Goal: Task Accomplishment & Management: Manage account settings

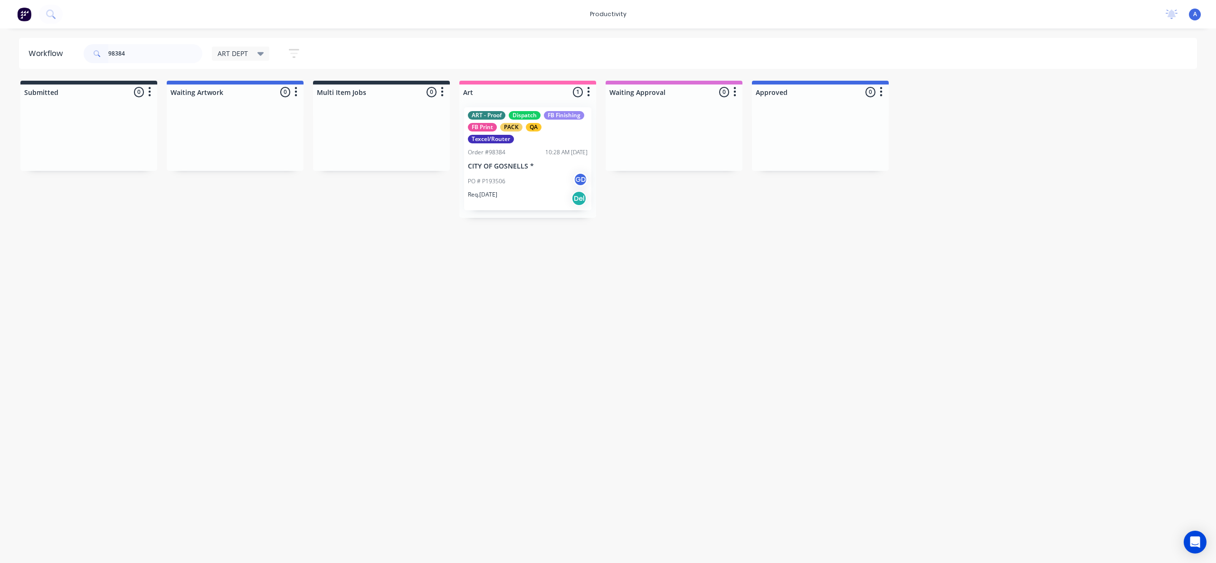
click at [509, 182] on div "PO # P193506 GD" at bounding box center [528, 181] width 120 height 18
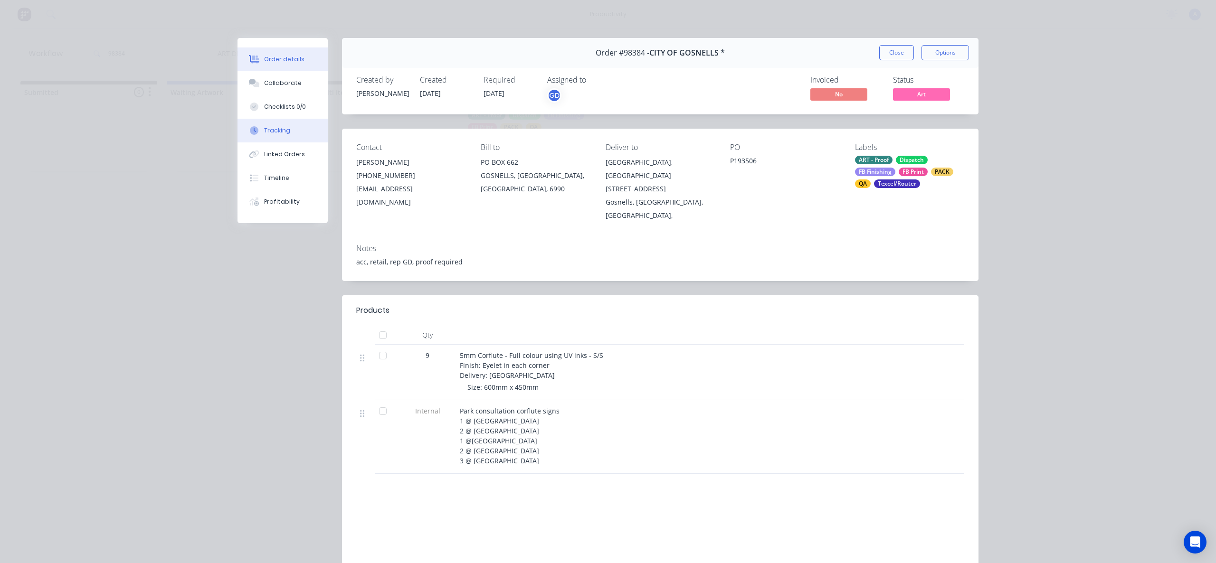
click at [279, 134] on div "Tracking" at bounding box center [277, 130] width 26 height 9
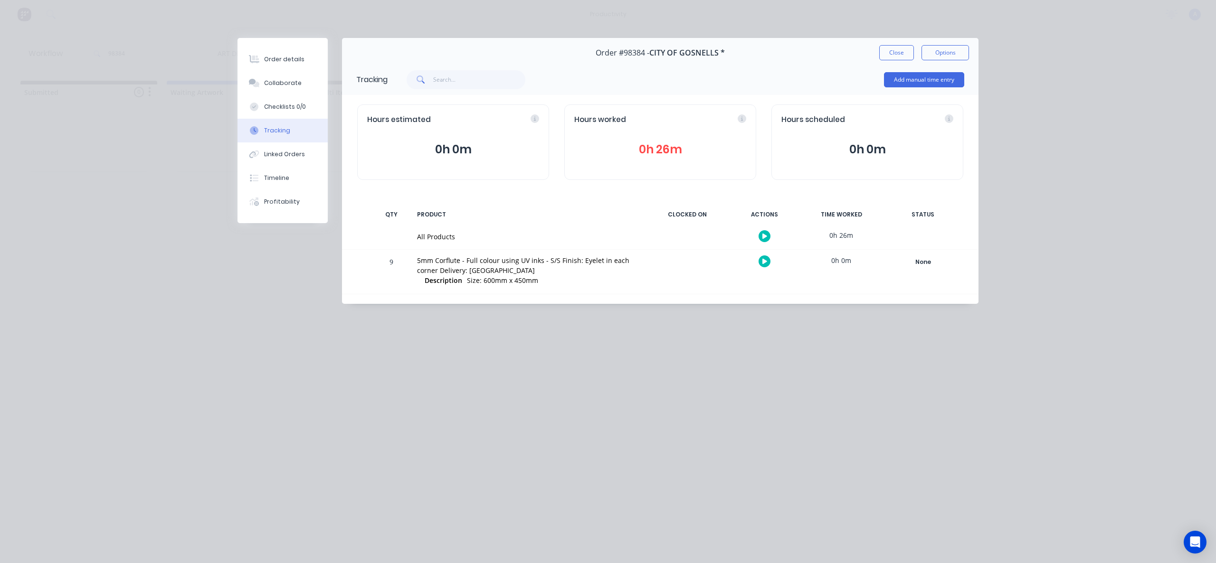
click at [905, 42] on div "Order #98384 - CITY OF GOSNELLS * Close Options" at bounding box center [660, 53] width 637 height 30
drag, startPoint x: 899, startPoint y: 51, endPoint x: 246, endPoint y: 39, distance: 653.8
click at [899, 51] on button "Close" at bounding box center [896, 52] width 35 height 15
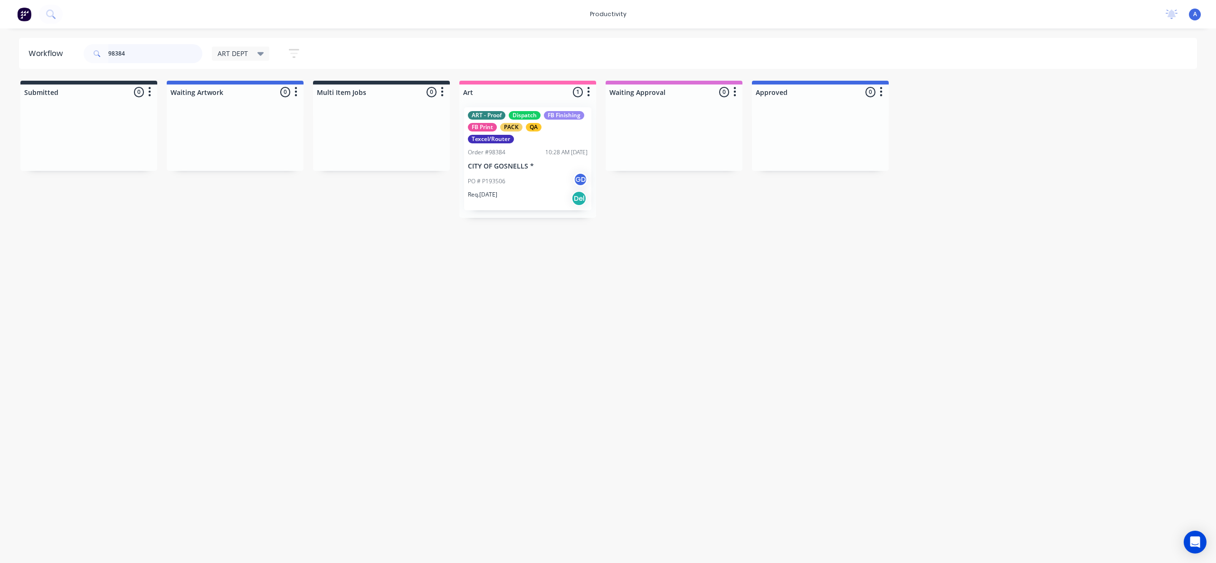
click at [144, 58] on input "98384" at bounding box center [155, 53] width 94 height 19
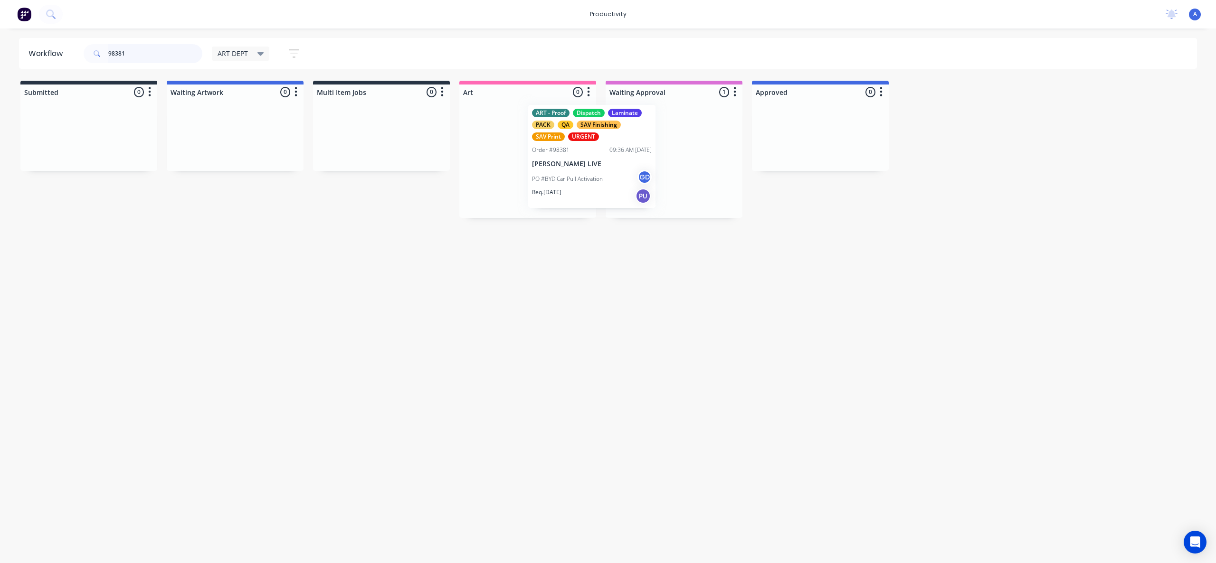
drag, startPoint x: 650, startPoint y: 184, endPoint x: 526, endPoint y: 175, distance: 124.8
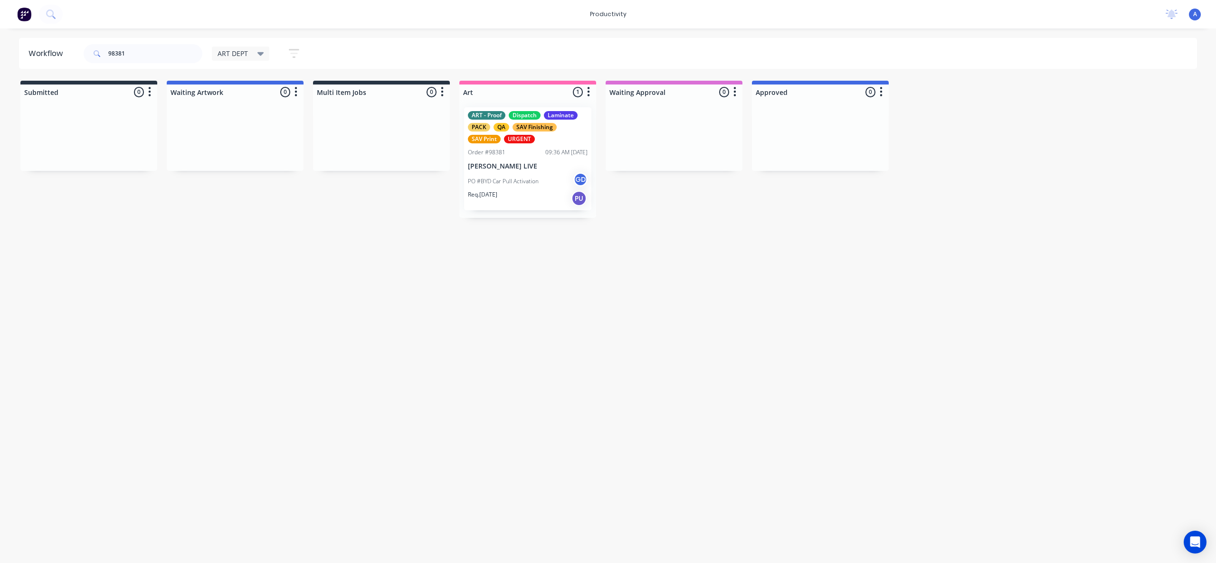
click at [526, 175] on div "PO #BYD Car Pull Activation GD" at bounding box center [528, 181] width 120 height 18
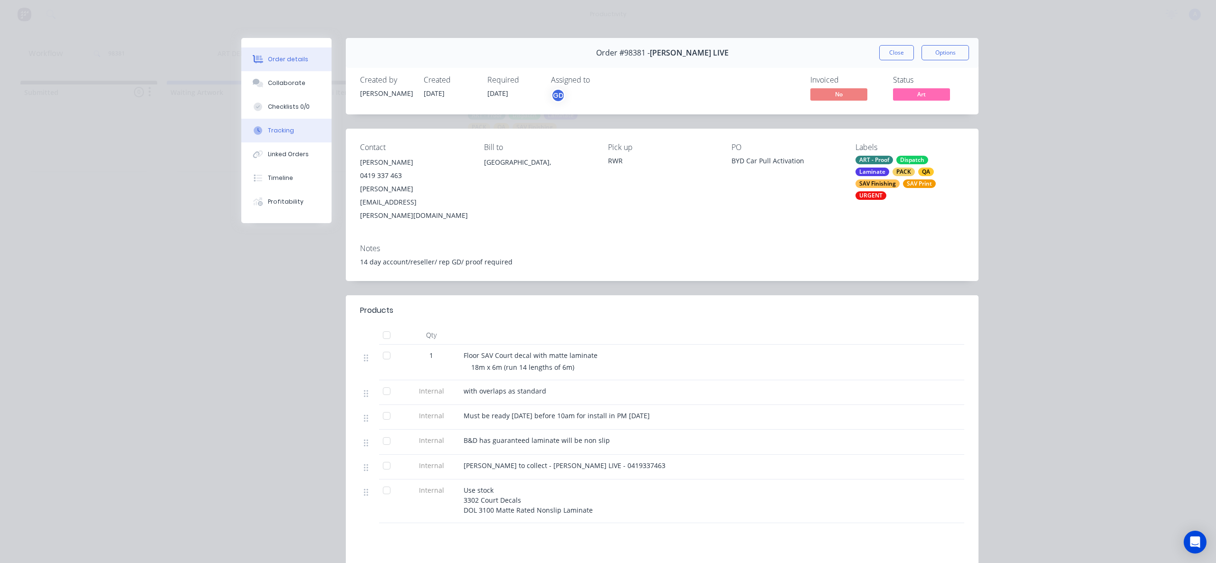
click at [275, 135] on button "Tracking" at bounding box center [286, 131] width 90 height 24
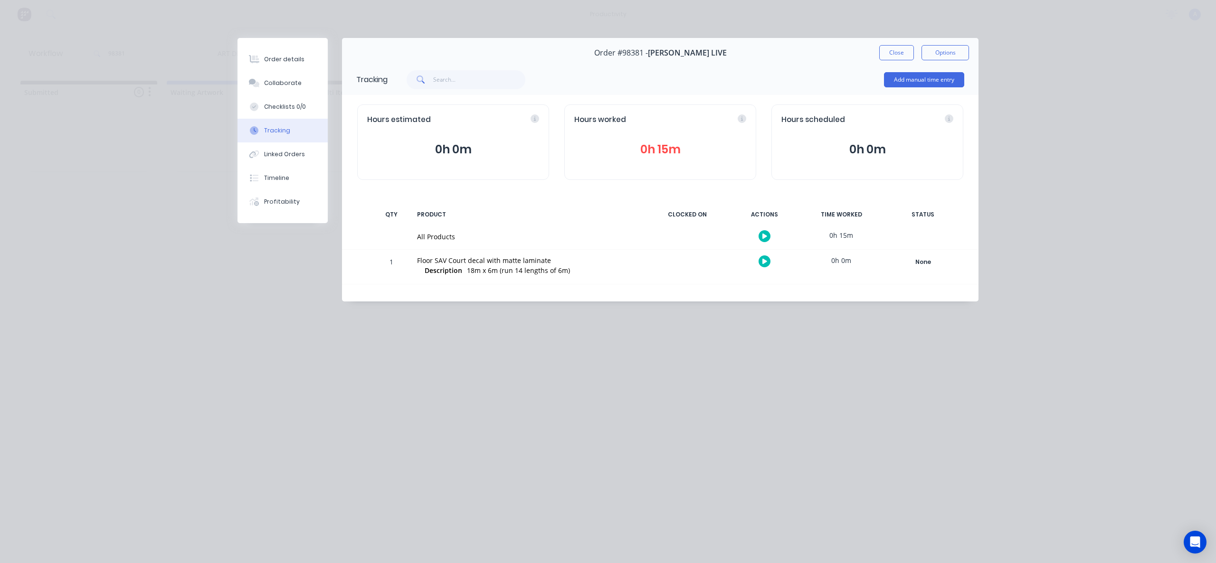
click at [764, 234] on icon "button" at bounding box center [764, 236] width 5 height 5
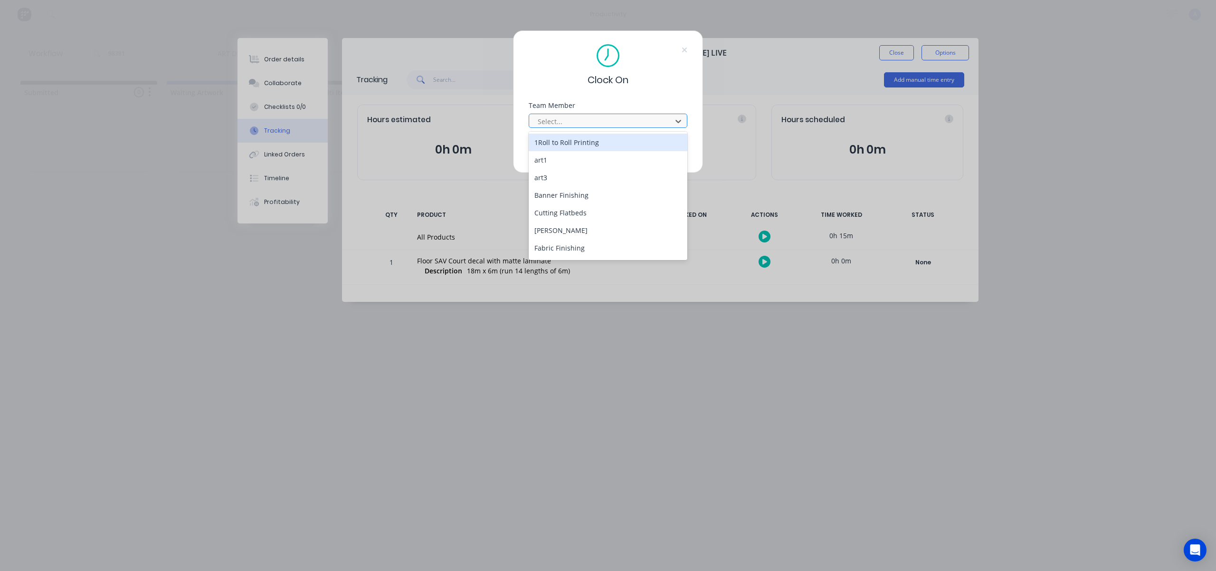
click at [653, 118] on div at bounding box center [602, 121] width 130 height 12
click at [590, 244] on div "[PERSON_NAME]" at bounding box center [608, 249] width 159 height 18
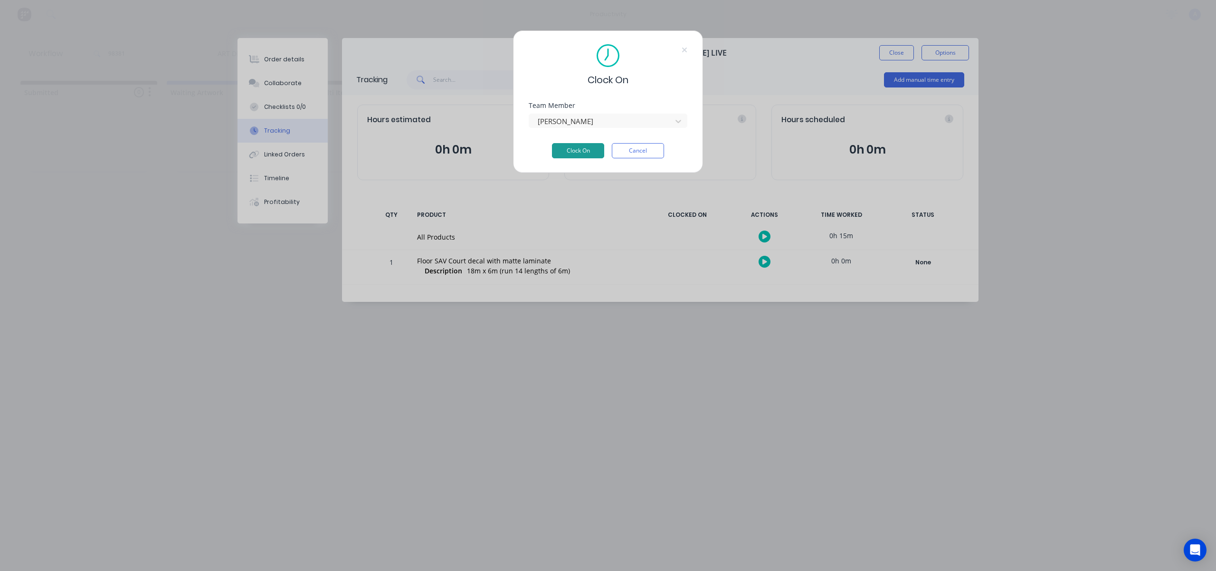
click at [600, 152] on button "Clock On" at bounding box center [578, 150] width 52 height 15
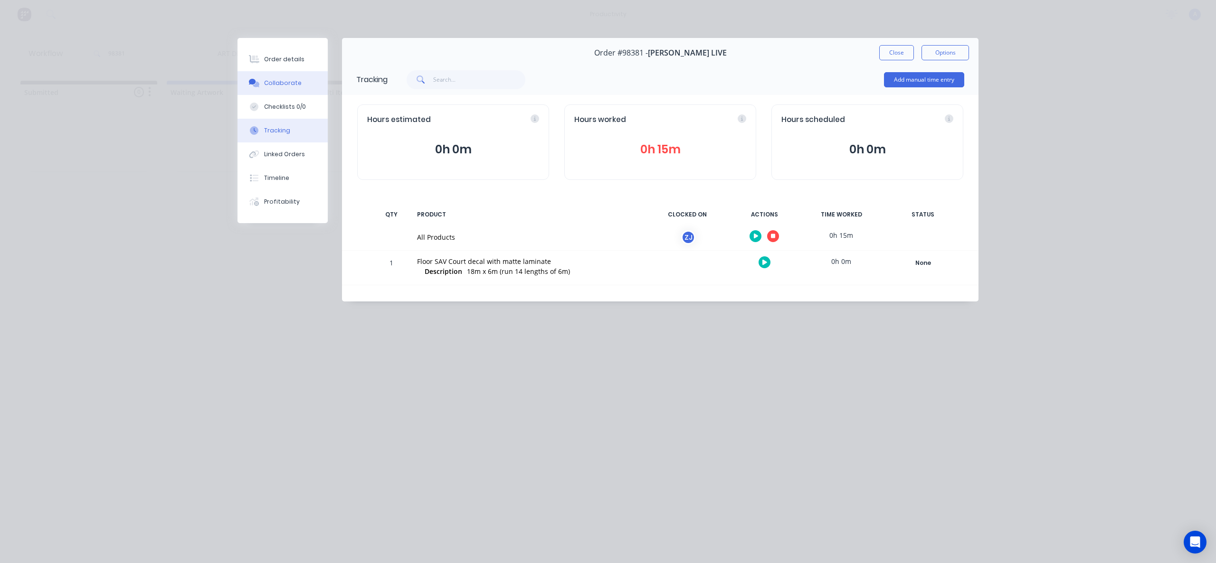
click at [296, 83] on div "Collaborate" at bounding box center [283, 83] width 38 height 9
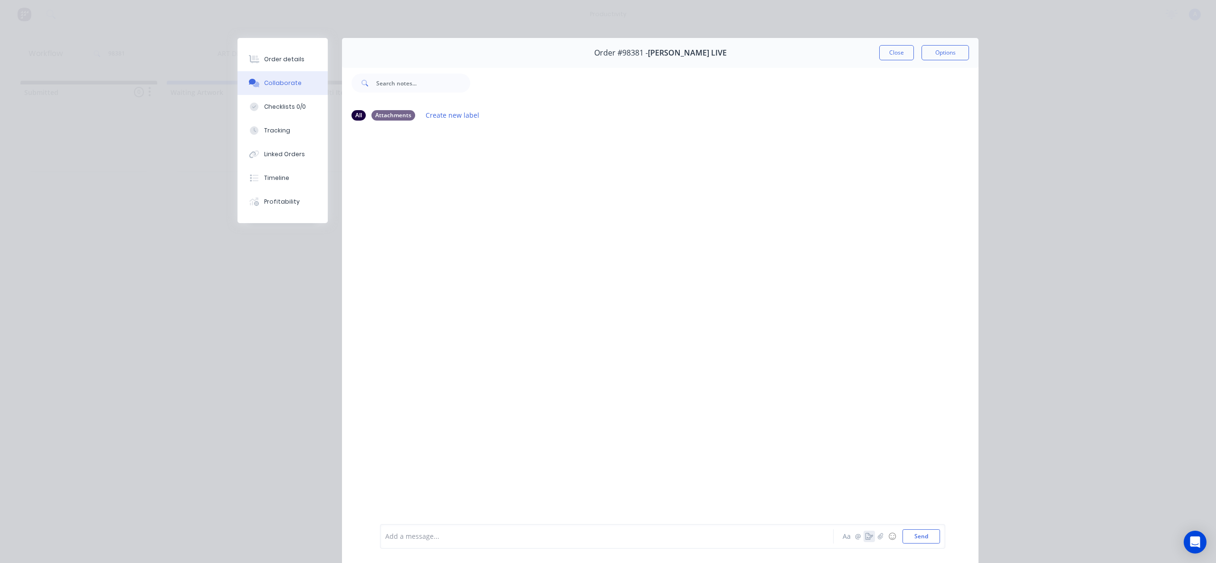
click at [870, 536] on button "button" at bounding box center [869, 536] width 11 height 11
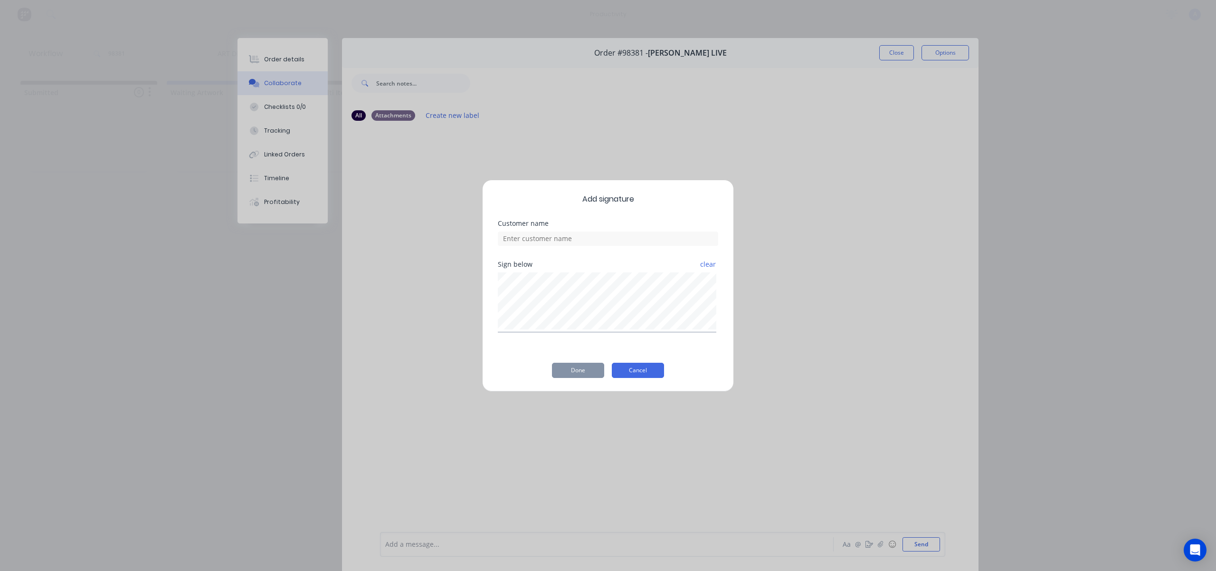
click at [622, 369] on button "Cancel" at bounding box center [638, 369] width 52 height 15
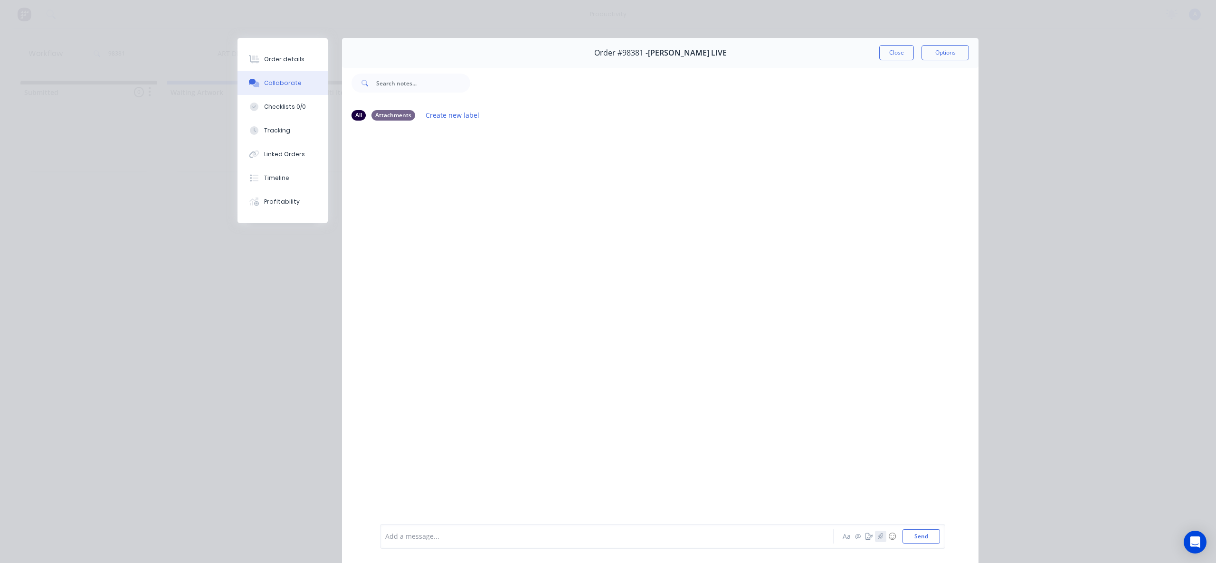
click at [878, 541] on button "button" at bounding box center [880, 536] width 11 height 11
click at [929, 535] on button "Send" at bounding box center [922, 537] width 38 height 14
click at [897, 44] on div "Order #98381 - [PERSON_NAME] LIVE Close Options" at bounding box center [660, 53] width 637 height 30
click at [894, 53] on button "Close" at bounding box center [896, 52] width 35 height 15
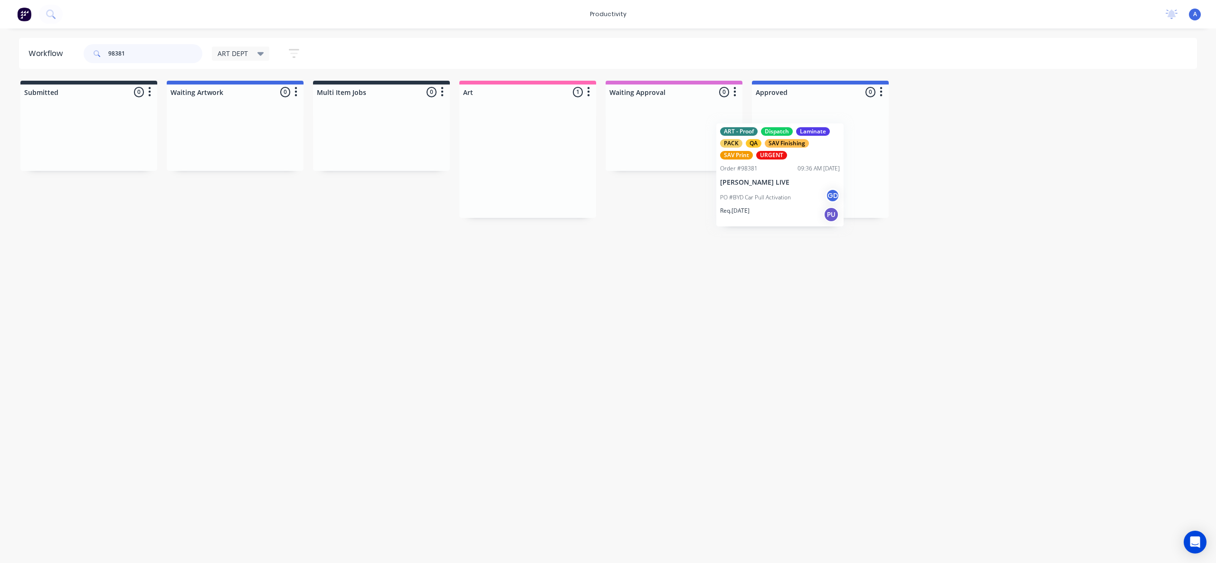
drag, startPoint x: 548, startPoint y: 193, endPoint x: 817, endPoint y: 198, distance: 268.9
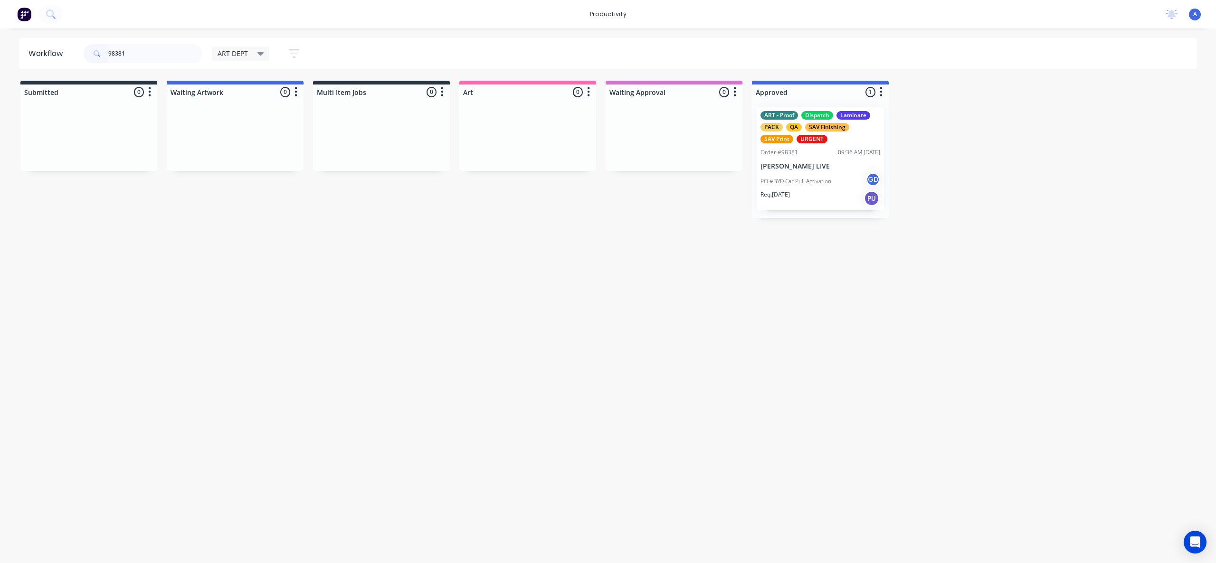
click at [820, 181] on p "PO #BYD Car Pull Activation" at bounding box center [796, 181] width 71 height 9
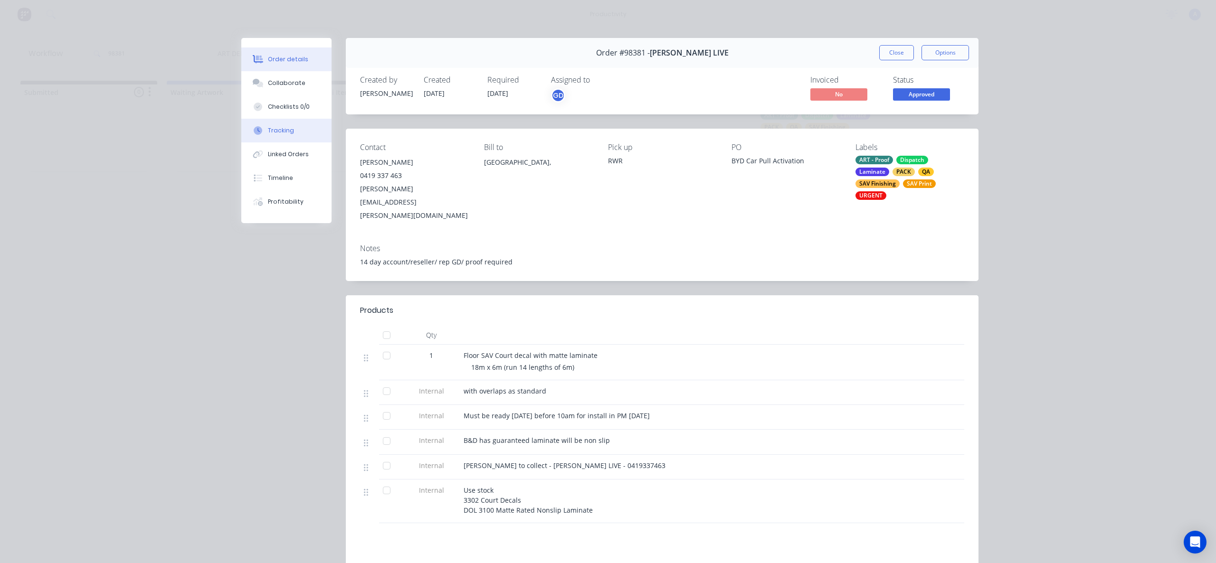
click at [277, 139] on button "Tracking" at bounding box center [286, 131] width 90 height 24
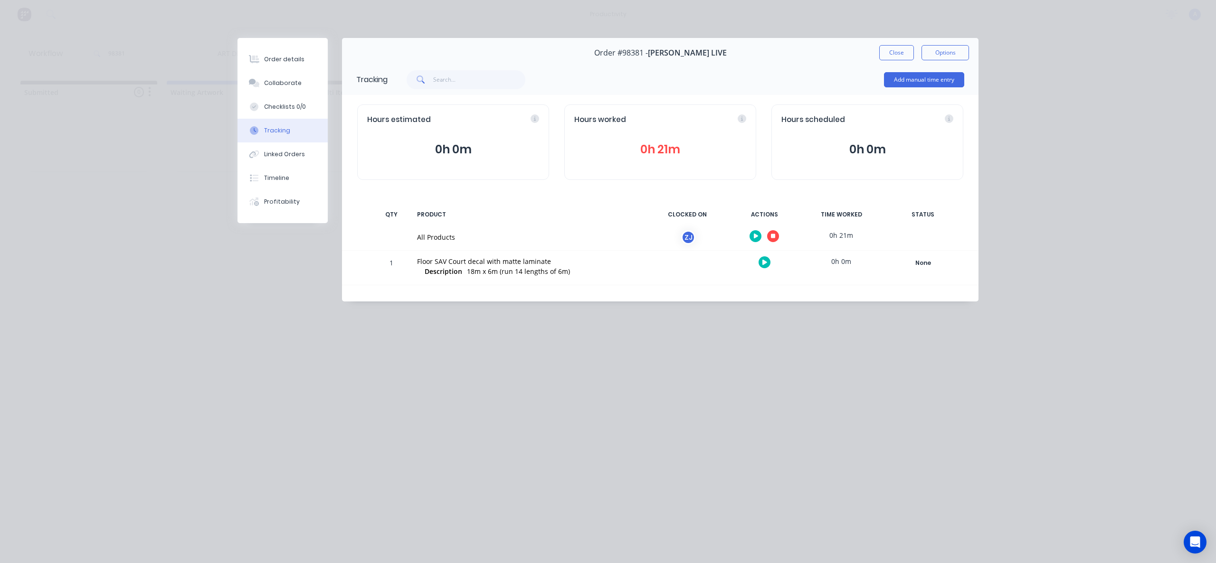
click at [773, 235] on icon "button" at bounding box center [773, 236] width 5 height 5
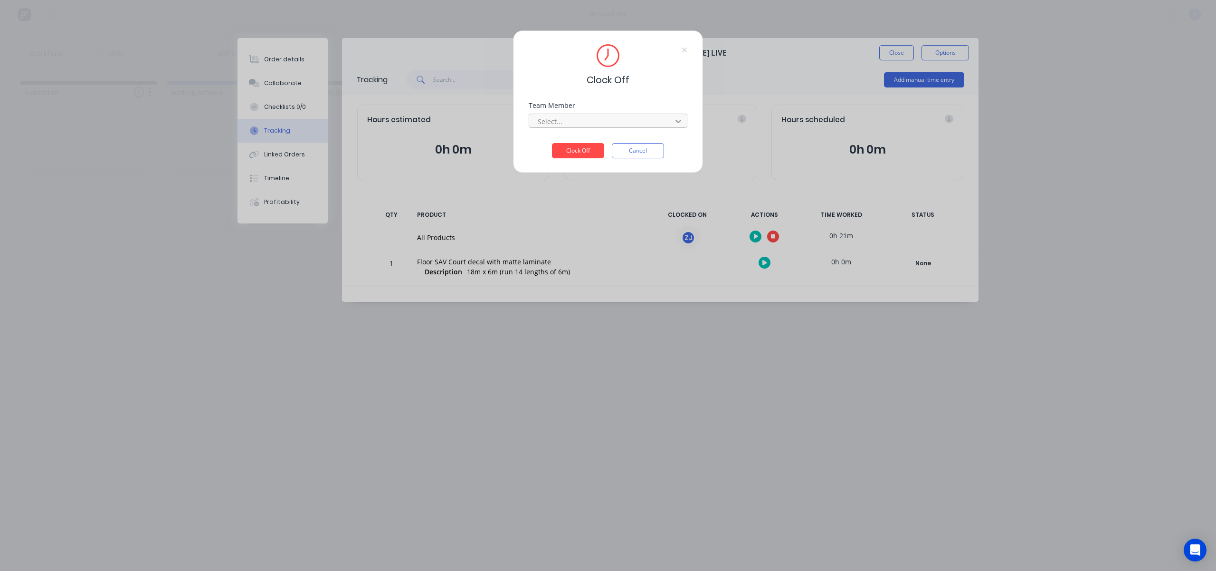
click at [676, 119] on icon at bounding box center [679, 121] width 10 height 10
click at [622, 136] on div "[PERSON_NAME]" at bounding box center [608, 142] width 159 height 18
click at [563, 146] on button "Clock Off" at bounding box center [578, 150] width 52 height 15
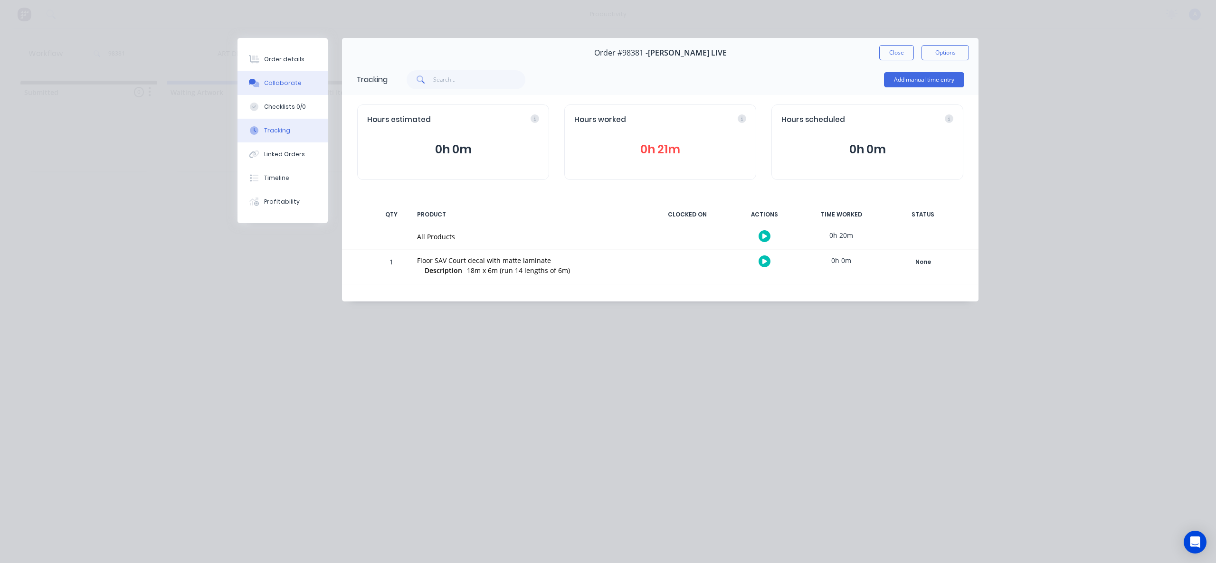
click at [281, 80] on div "Collaborate" at bounding box center [283, 83] width 38 height 9
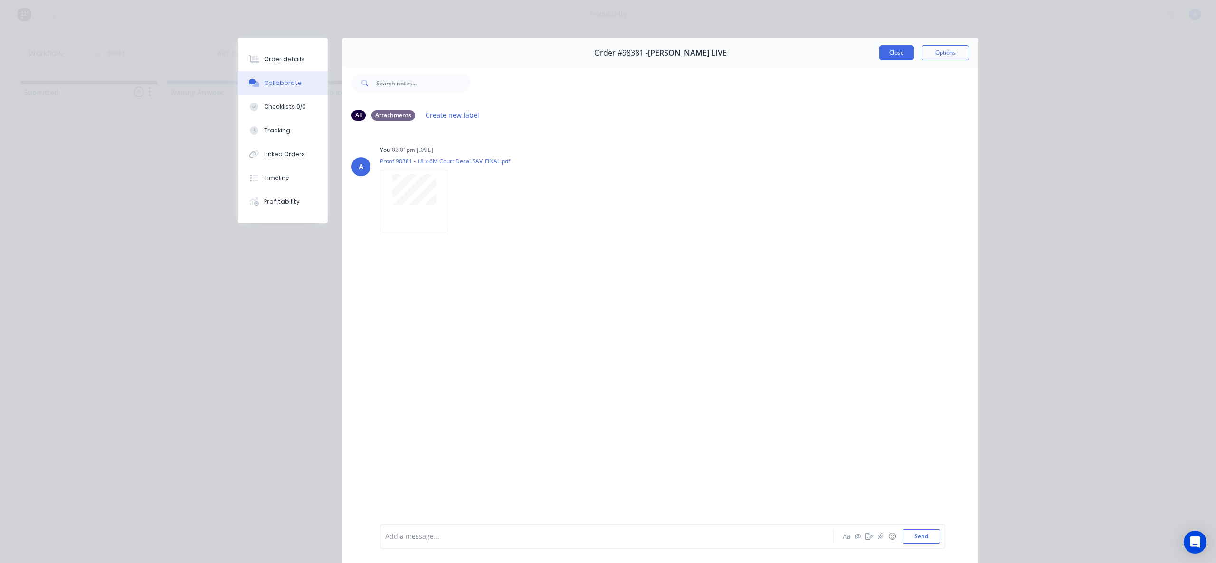
click at [893, 52] on button "Close" at bounding box center [896, 52] width 35 height 15
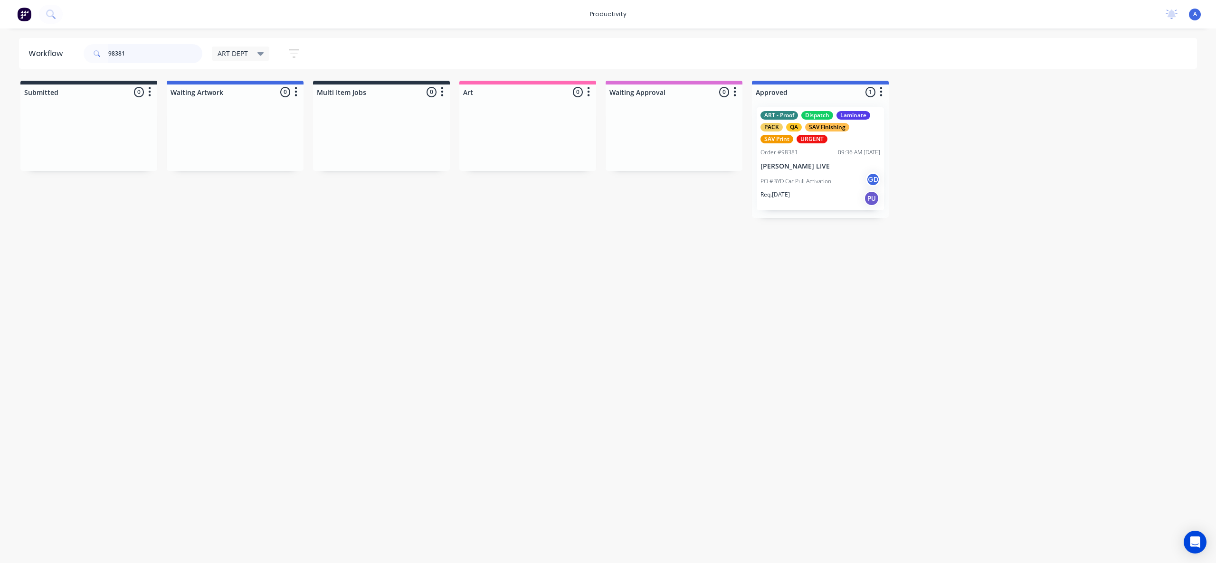
click at [129, 51] on input "98381" at bounding box center [155, 53] width 94 height 19
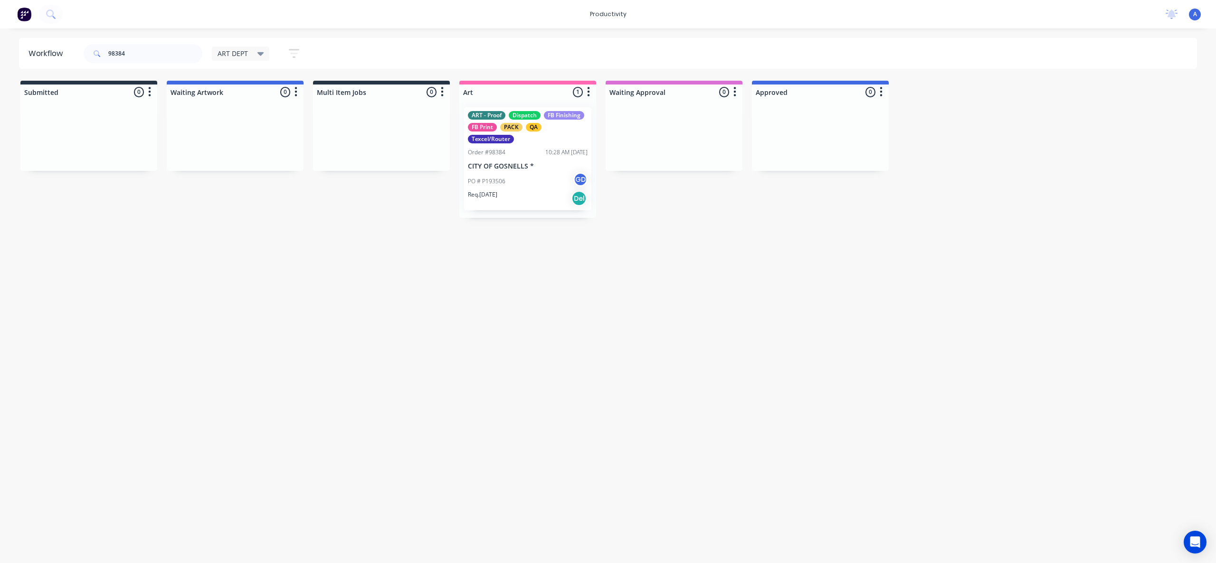
click at [549, 193] on div "Req. [DATE] Del" at bounding box center [528, 199] width 120 height 16
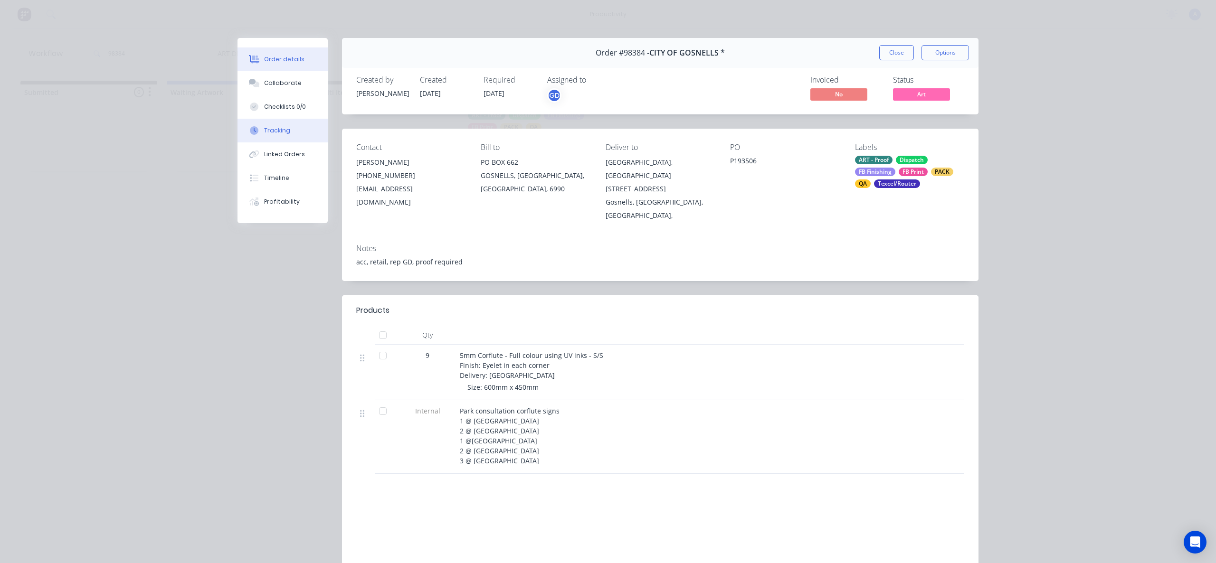
click at [265, 128] on div "Tracking" at bounding box center [277, 130] width 26 height 9
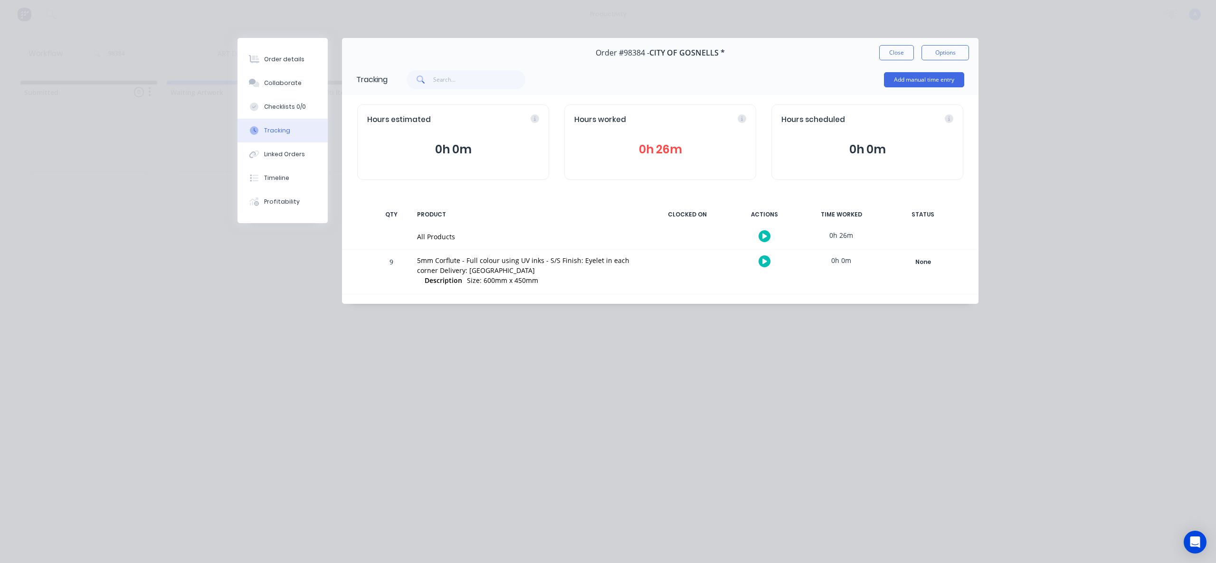
click at [763, 235] on icon "button" at bounding box center [764, 236] width 5 height 5
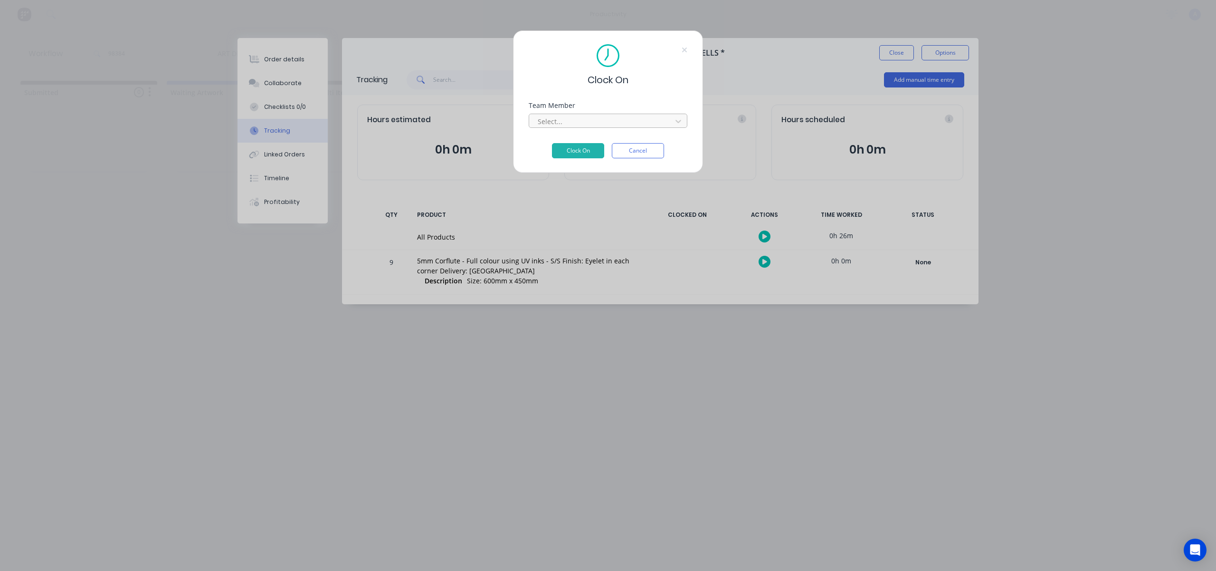
click at [603, 125] on div at bounding box center [602, 121] width 130 height 12
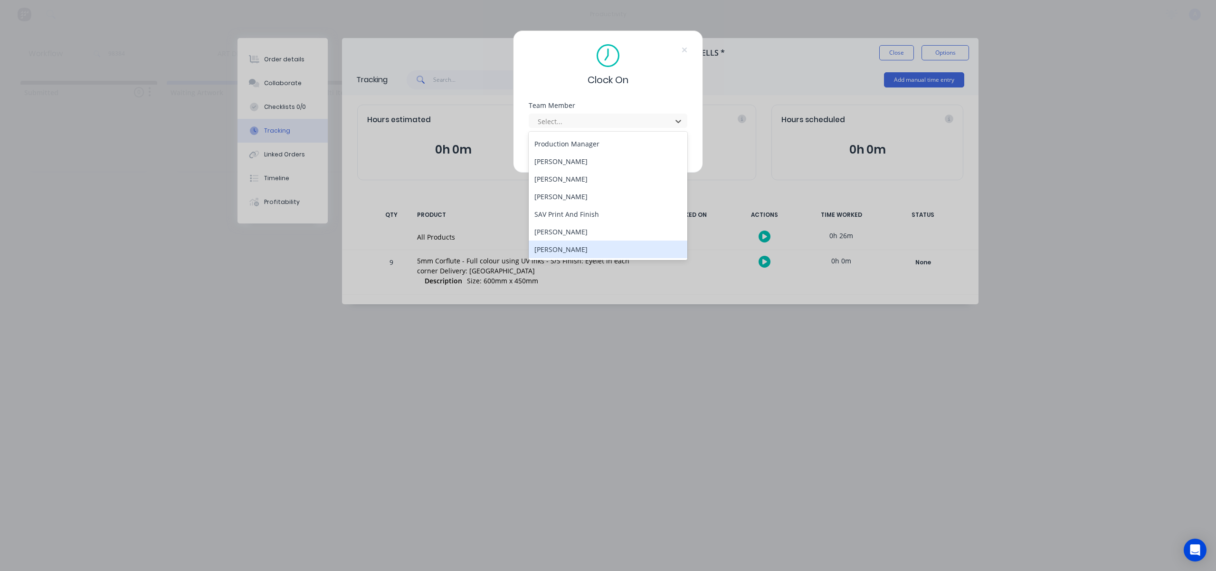
click at [582, 242] on div "[PERSON_NAME]" at bounding box center [608, 249] width 159 height 18
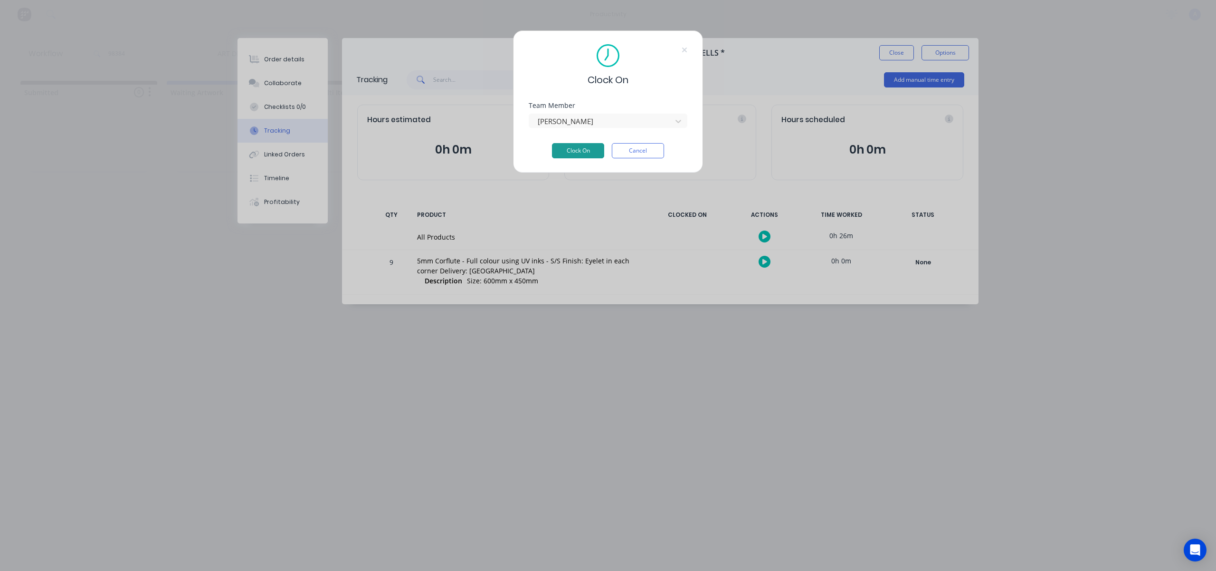
click at [576, 146] on button "Clock On" at bounding box center [578, 150] width 52 height 15
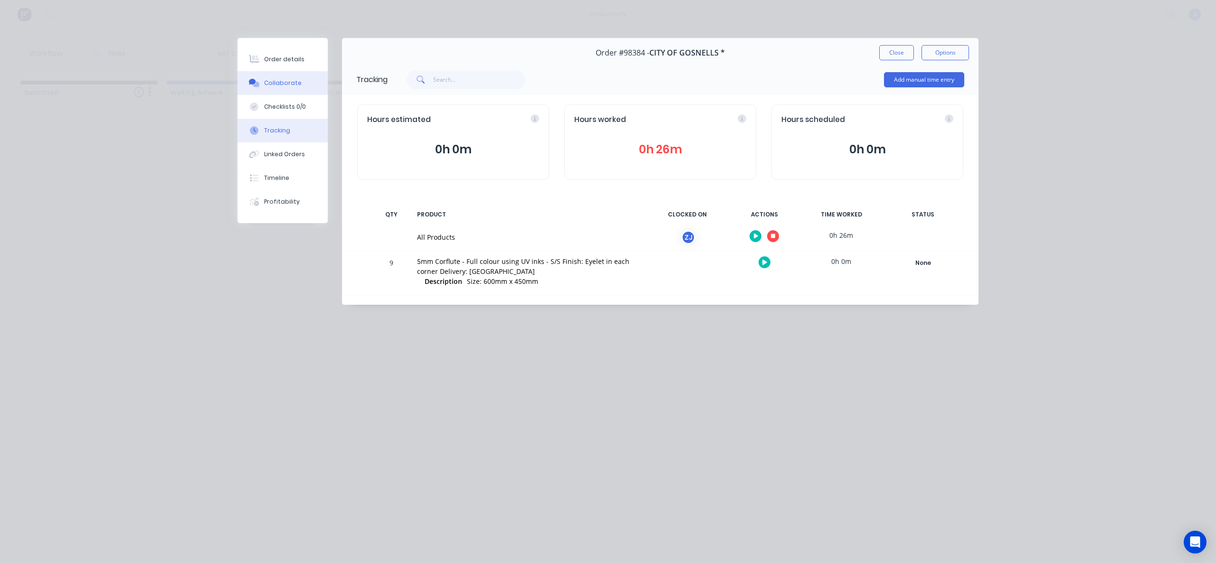
click at [268, 73] on button "Collaborate" at bounding box center [283, 83] width 90 height 24
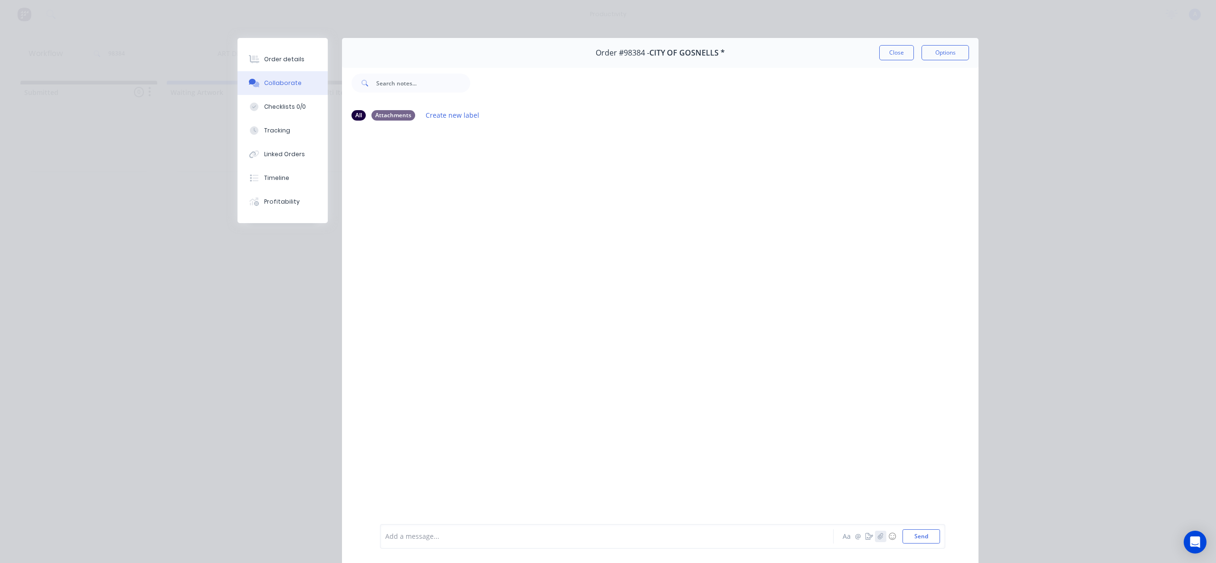
click at [875, 532] on button "button" at bounding box center [880, 536] width 11 height 11
click at [917, 541] on button "Send" at bounding box center [922, 537] width 38 height 14
click at [277, 134] on div "Tracking" at bounding box center [277, 130] width 26 height 9
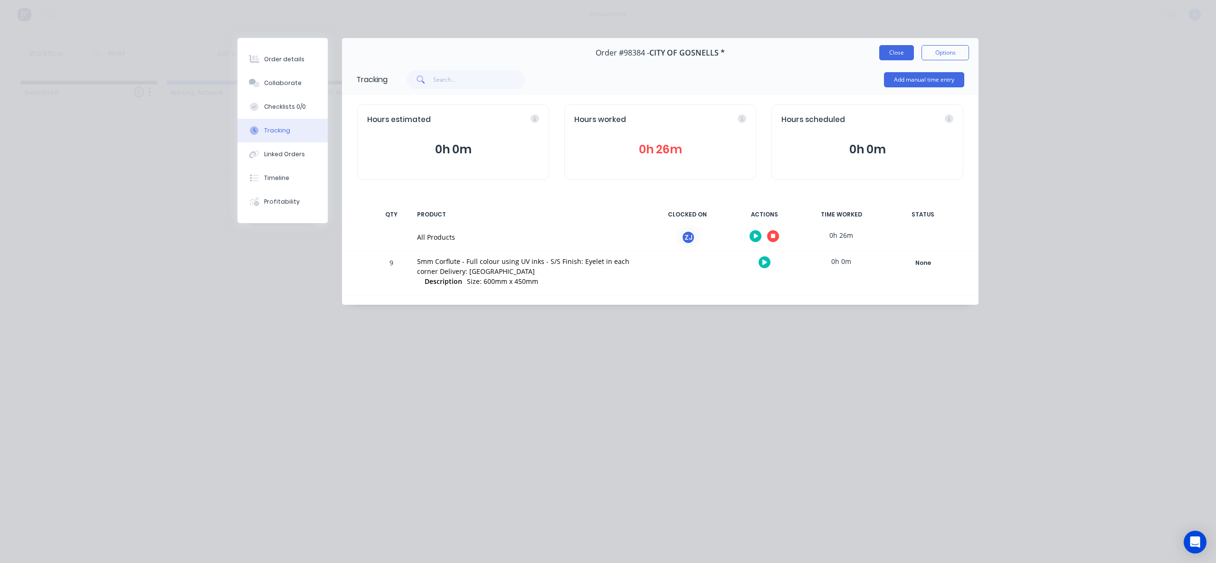
click at [891, 54] on button "Close" at bounding box center [896, 52] width 35 height 15
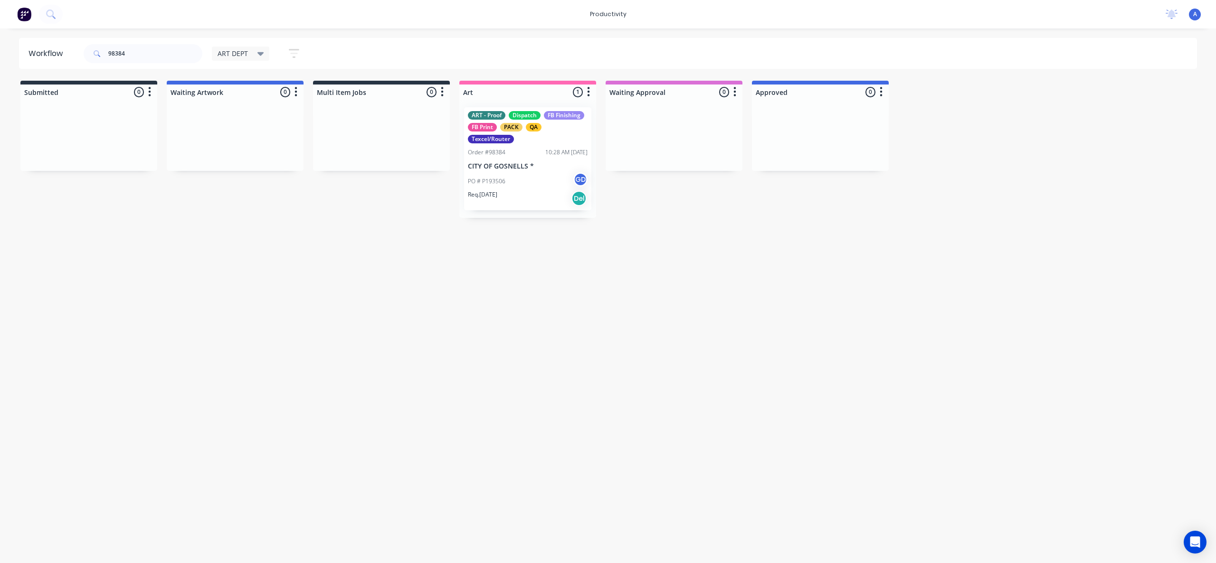
click at [746, 267] on div "Workflow 98384 ART DEPT Save new view None edit ART DEPT (Default) edit Banner …" at bounding box center [608, 291] width 1216 height 506
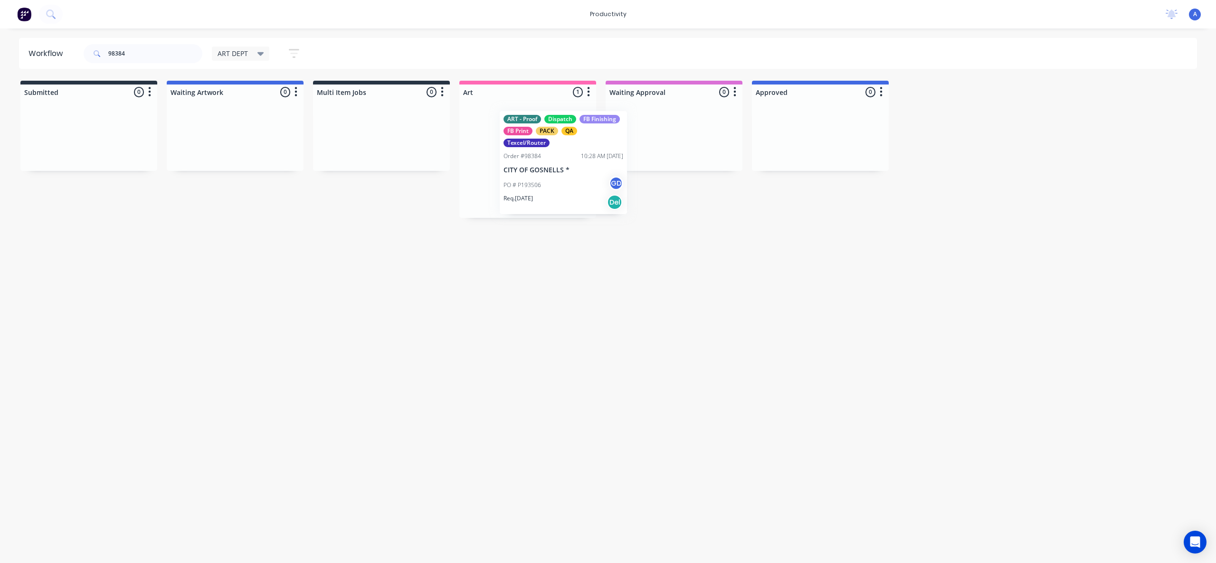
drag, startPoint x: 546, startPoint y: 191, endPoint x: 824, endPoint y: 189, distance: 277.4
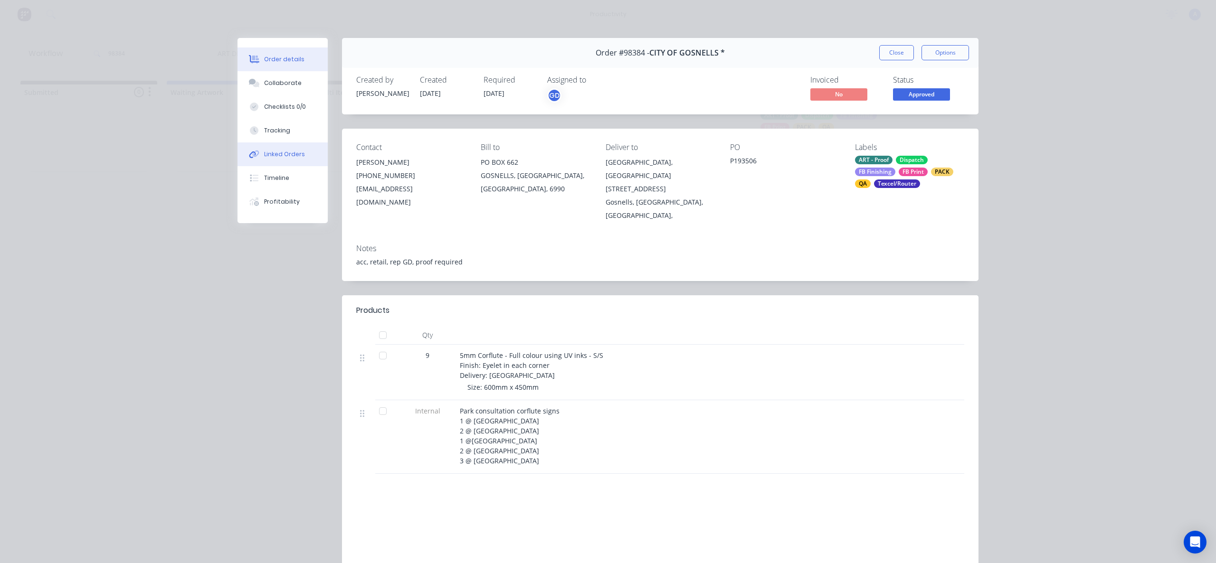
click at [287, 148] on button "Linked Orders" at bounding box center [283, 155] width 90 height 24
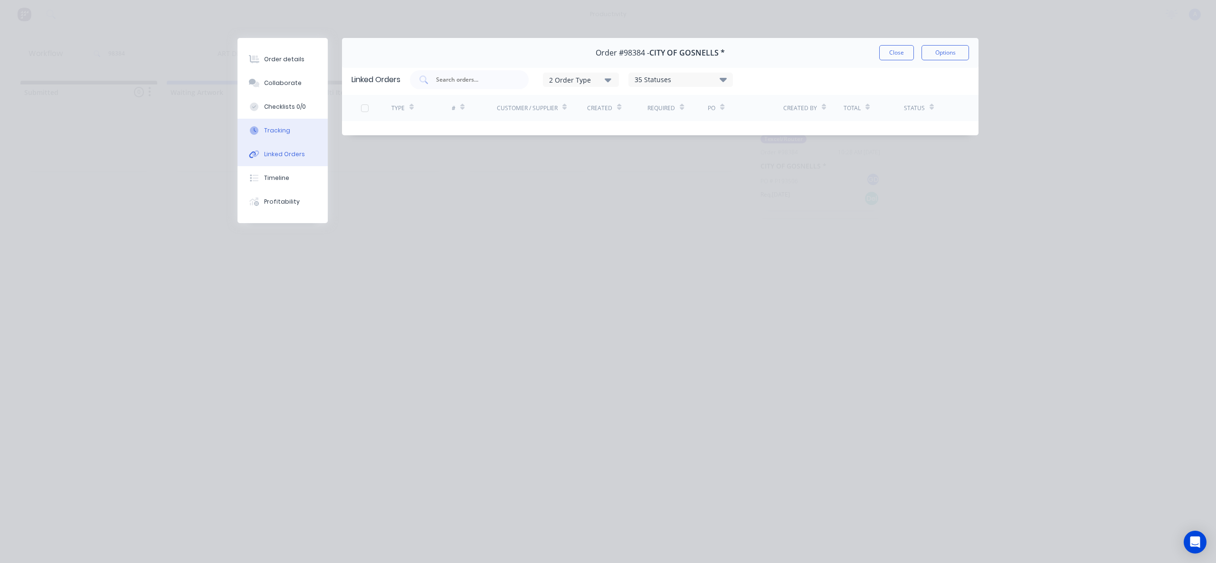
click at [292, 134] on button "Tracking" at bounding box center [283, 131] width 90 height 24
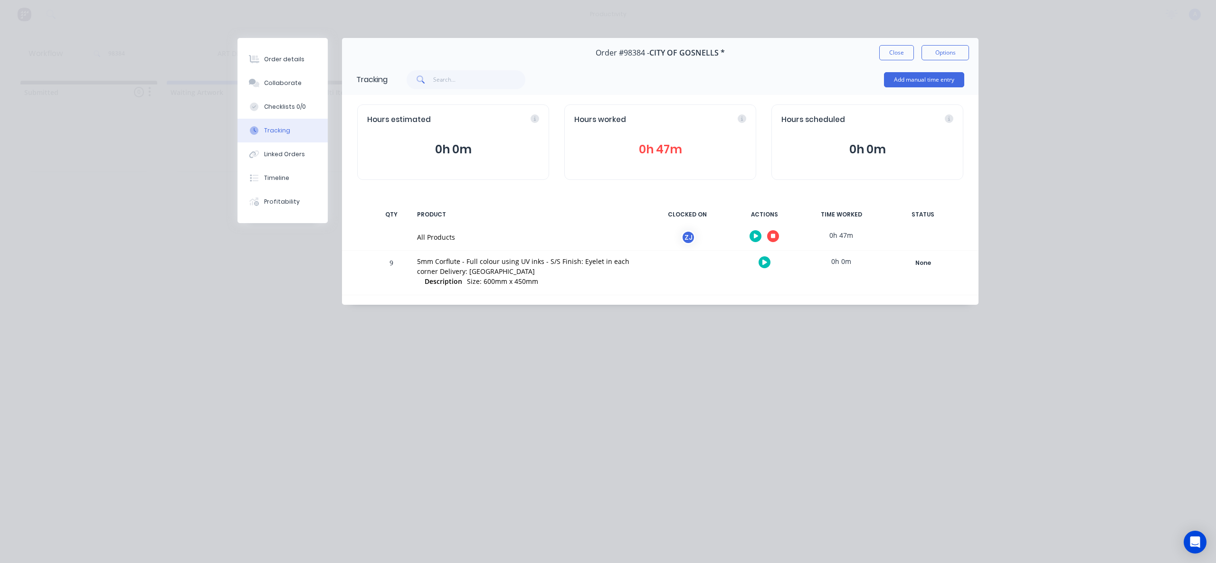
click at [768, 236] on button "button" at bounding box center [773, 236] width 12 height 12
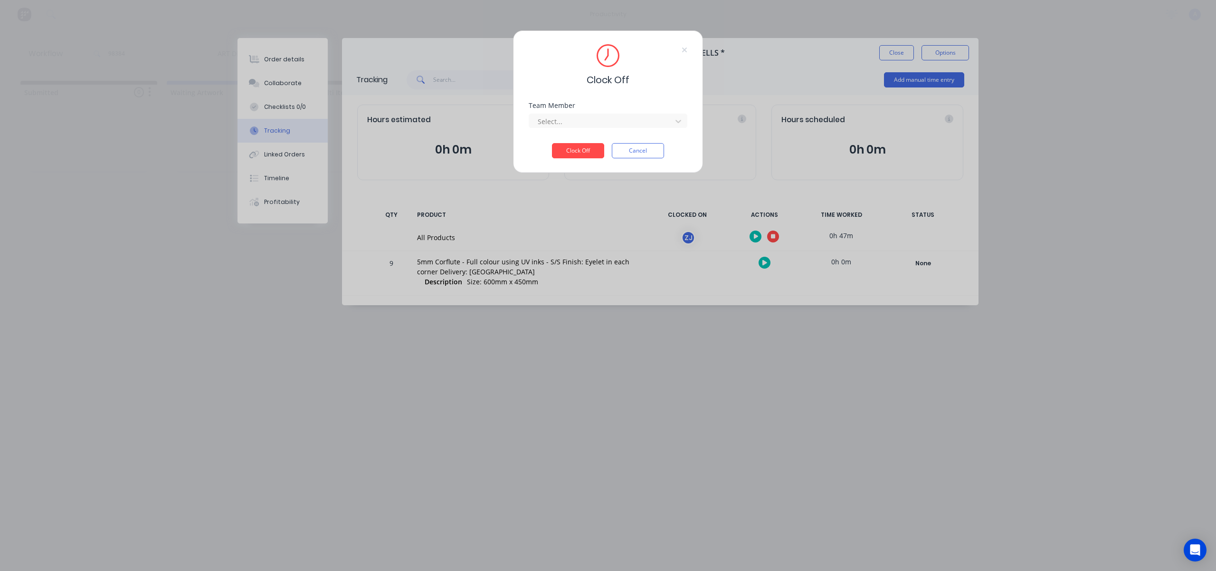
click at [629, 130] on div "Team Member Select..." at bounding box center [608, 122] width 159 height 41
drag, startPoint x: 598, startPoint y: 112, endPoint x: 594, endPoint y: 119, distance: 7.9
click at [597, 112] on div "Select..." at bounding box center [608, 119] width 159 height 17
click at [591, 125] on div at bounding box center [602, 121] width 130 height 12
click at [579, 136] on div "[PERSON_NAME]" at bounding box center [608, 142] width 159 height 18
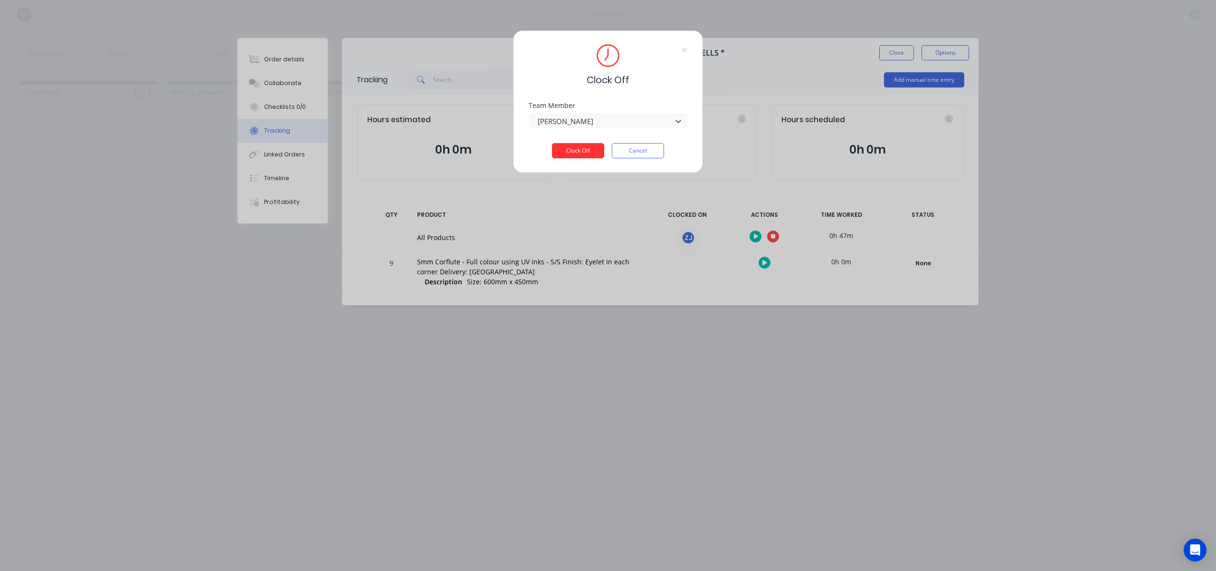
click at [579, 148] on button "Clock Off" at bounding box center [578, 150] width 52 height 15
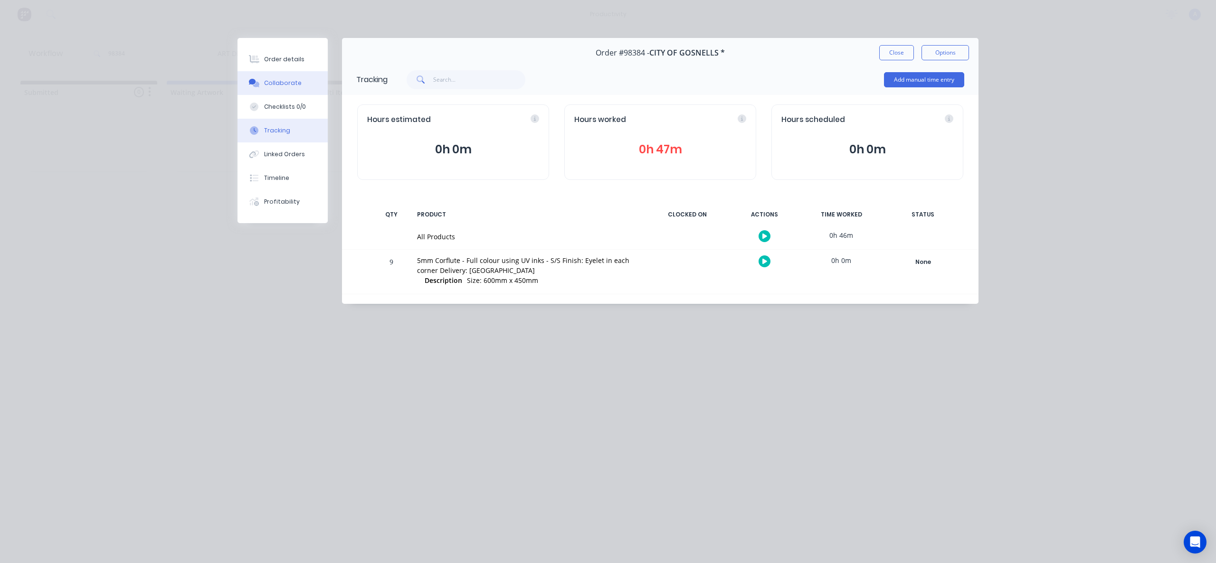
click at [297, 79] on div "Collaborate" at bounding box center [283, 83] width 38 height 9
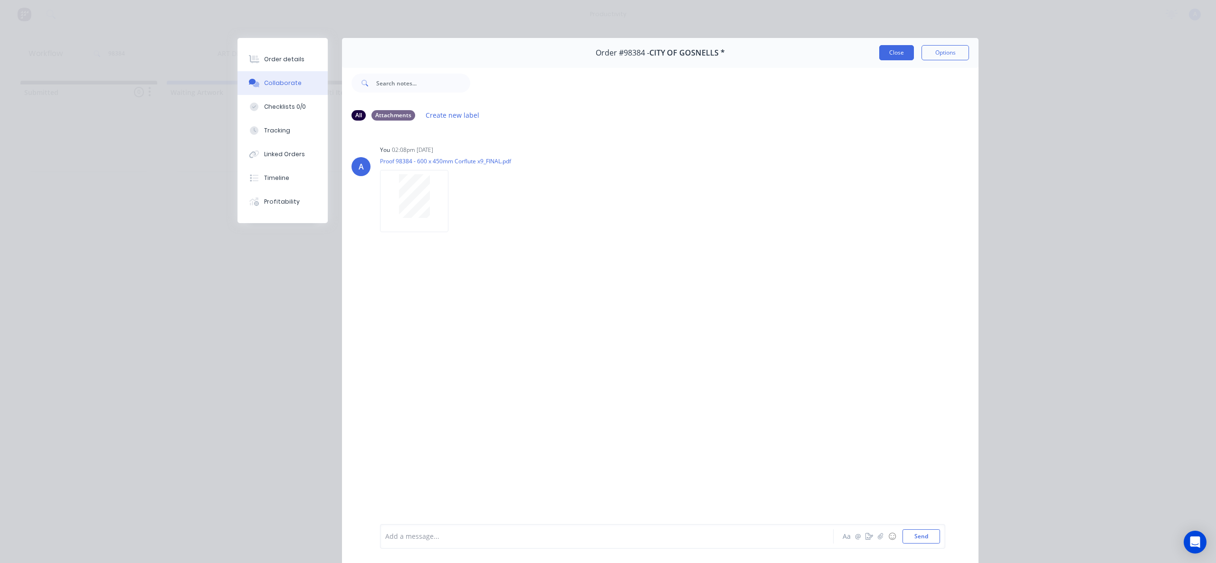
click at [893, 48] on button "Close" at bounding box center [896, 52] width 35 height 15
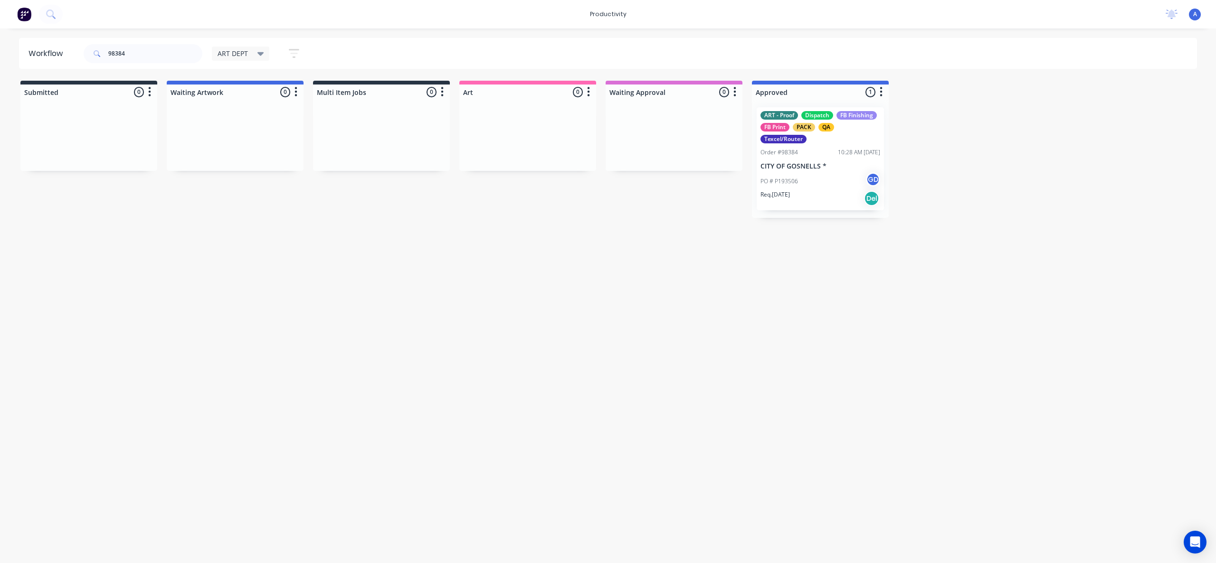
click at [172, 59] on input "98384" at bounding box center [155, 53] width 94 height 19
type input "9"
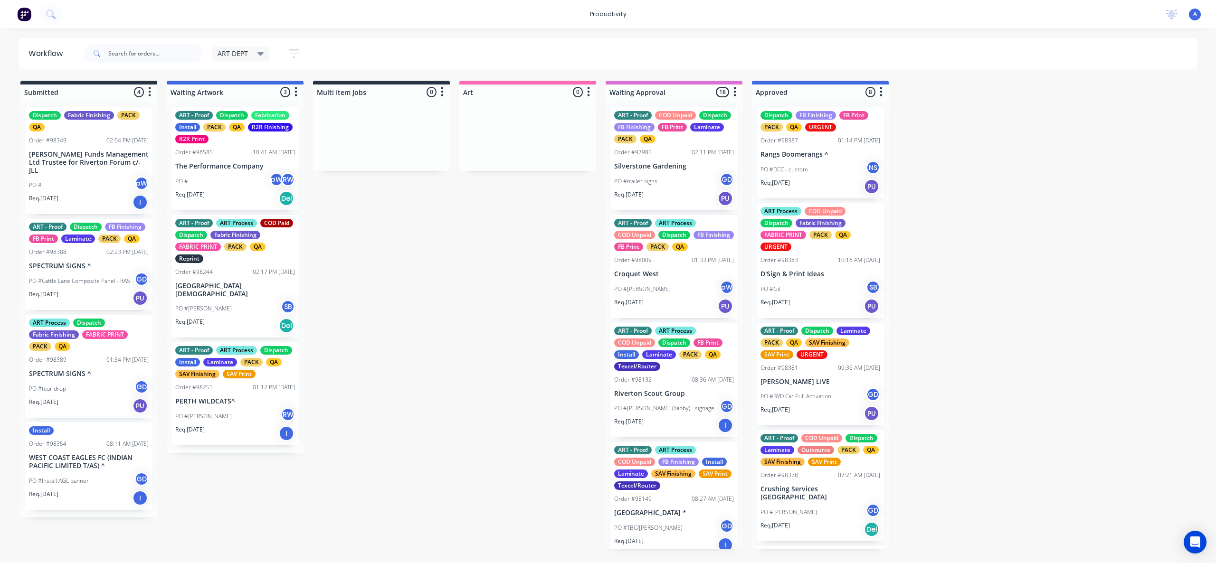
click at [180, 60] on input "text" at bounding box center [155, 53] width 94 height 19
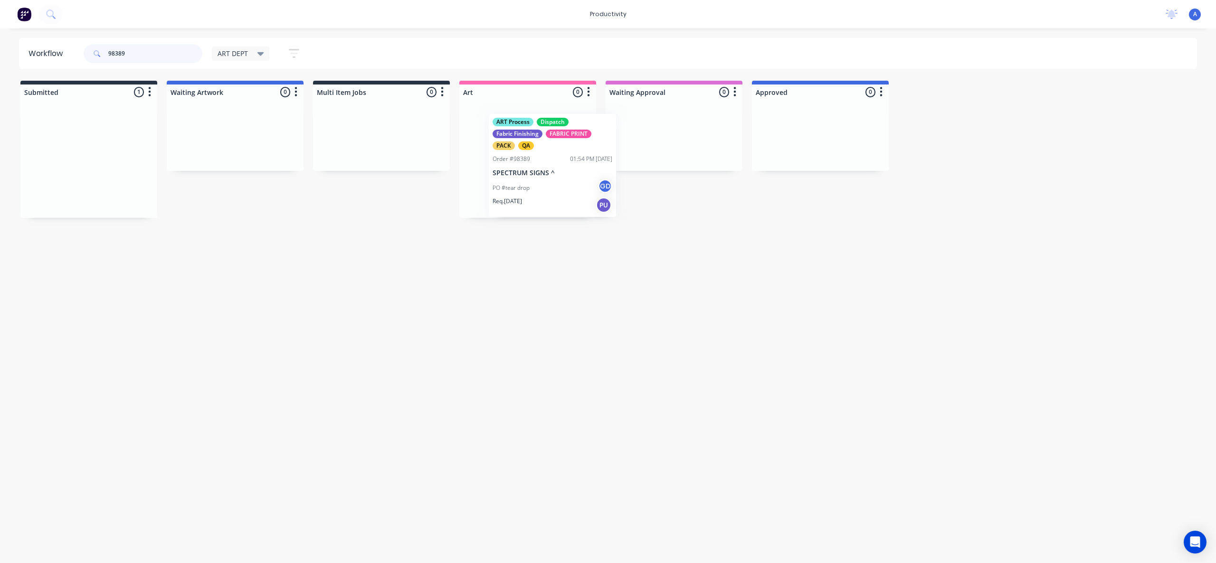
drag, startPoint x: 116, startPoint y: 175, endPoint x: 567, endPoint y: 177, distance: 450.4
type input "98389"
click at [552, 176] on div "PO #tear drop GD" at bounding box center [528, 181] width 120 height 18
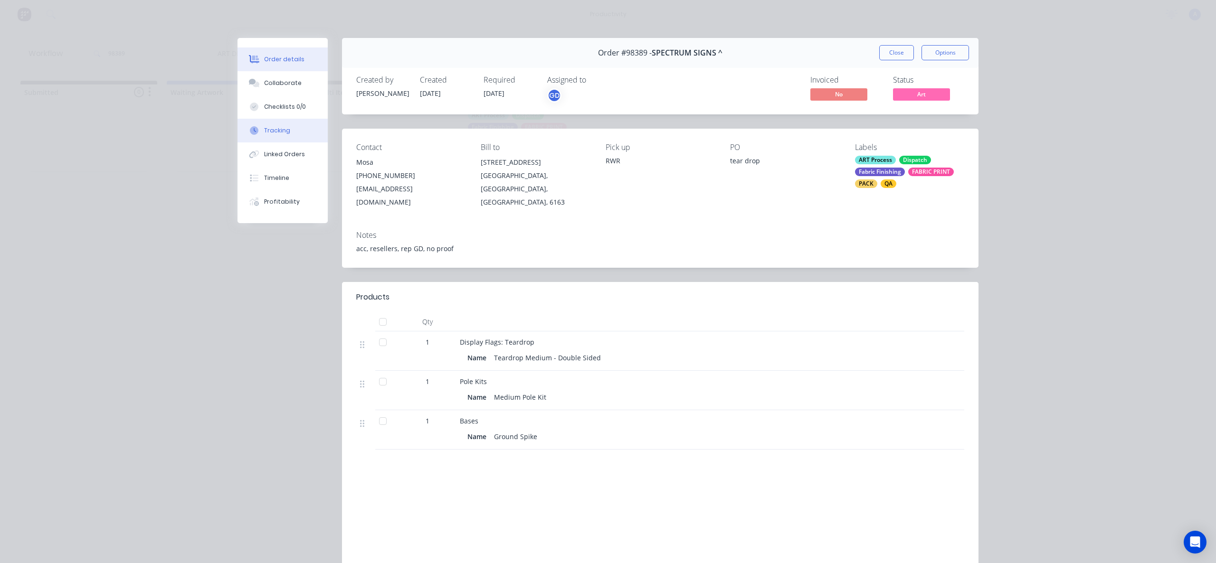
click at [289, 137] on button "Tracking" at bounding box center [283, 131] width 90 height 24
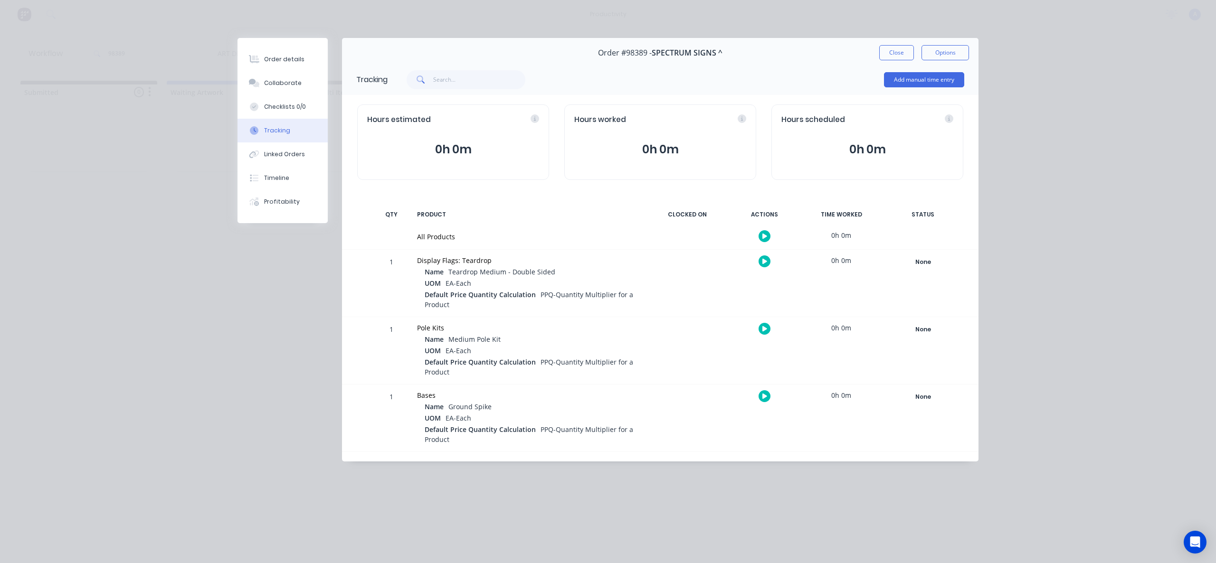
click at [768, 241] on button "button" at bounding box center [765, 236] width 12 height 12
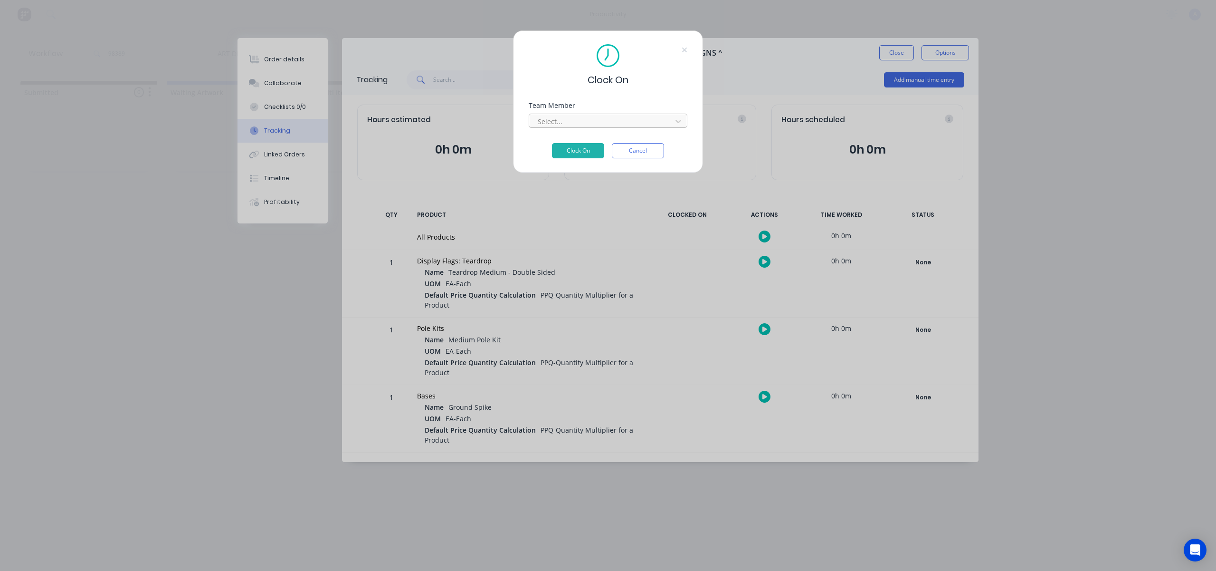
click at [623, 123] on div at bounding box center [602, 121] width 130 height 12
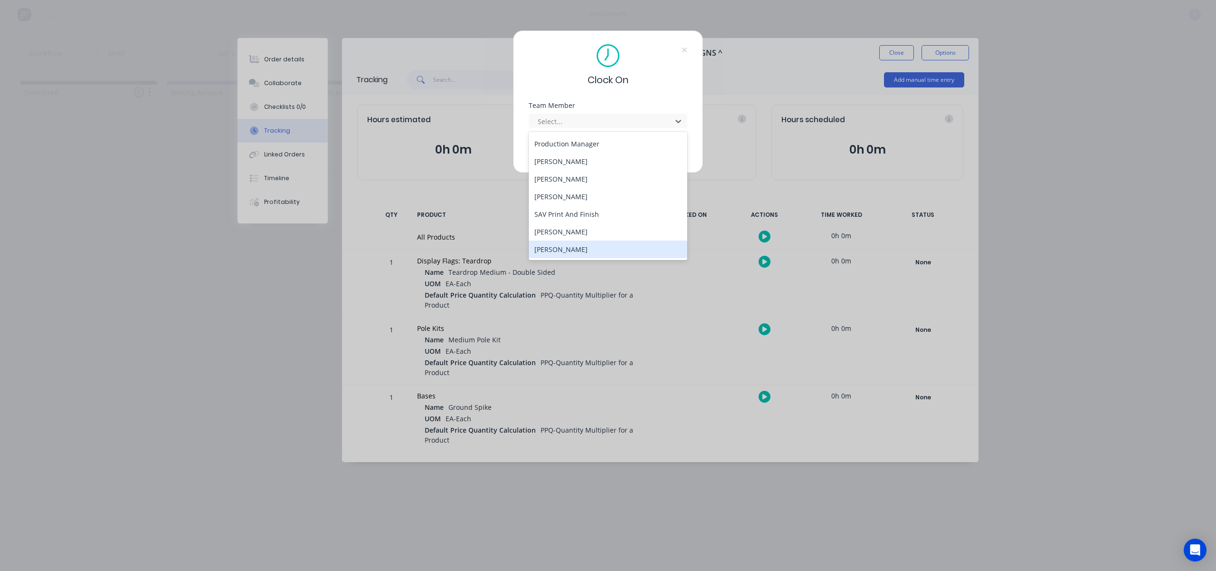
click at [571, 248] on div "[PERSON_NAME]" at bounding box center [608, 249] width 159 height 18
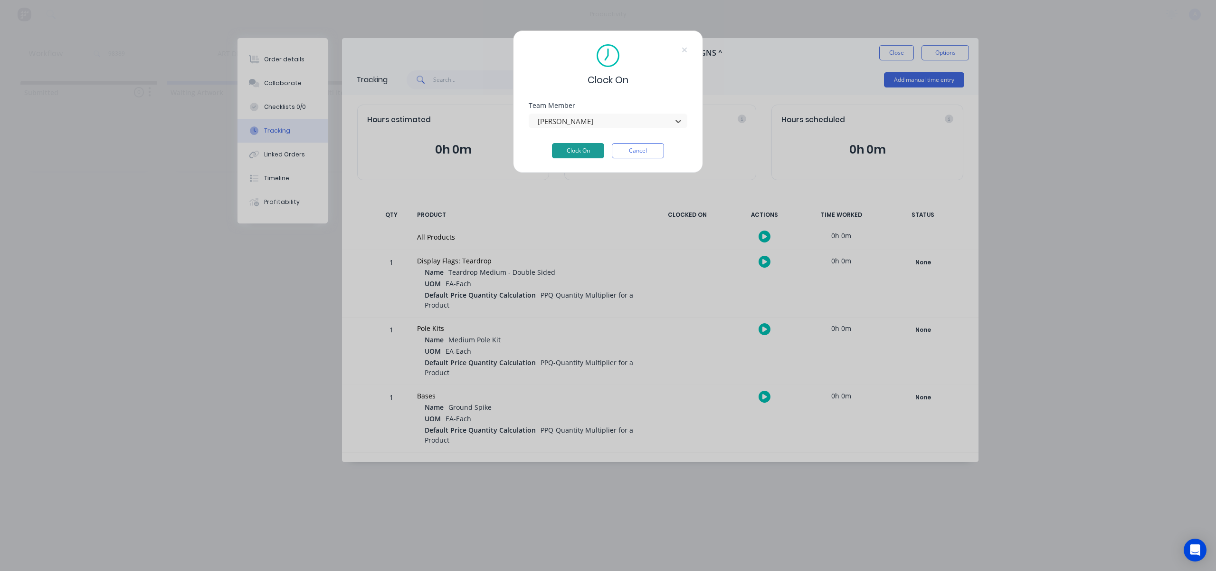
click at [580, 157] on button "Clock On" at bounding box center [578, 150] width 52 height 15
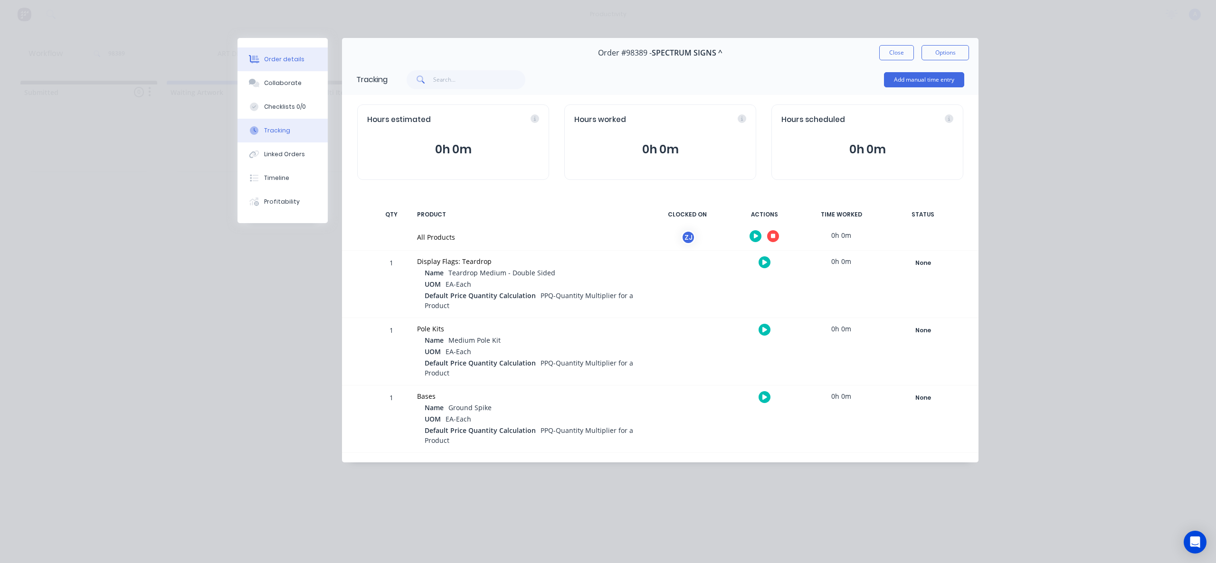
click at [294, 53] on button "Order details" at bounding box center [283, 60] width 90 height 24
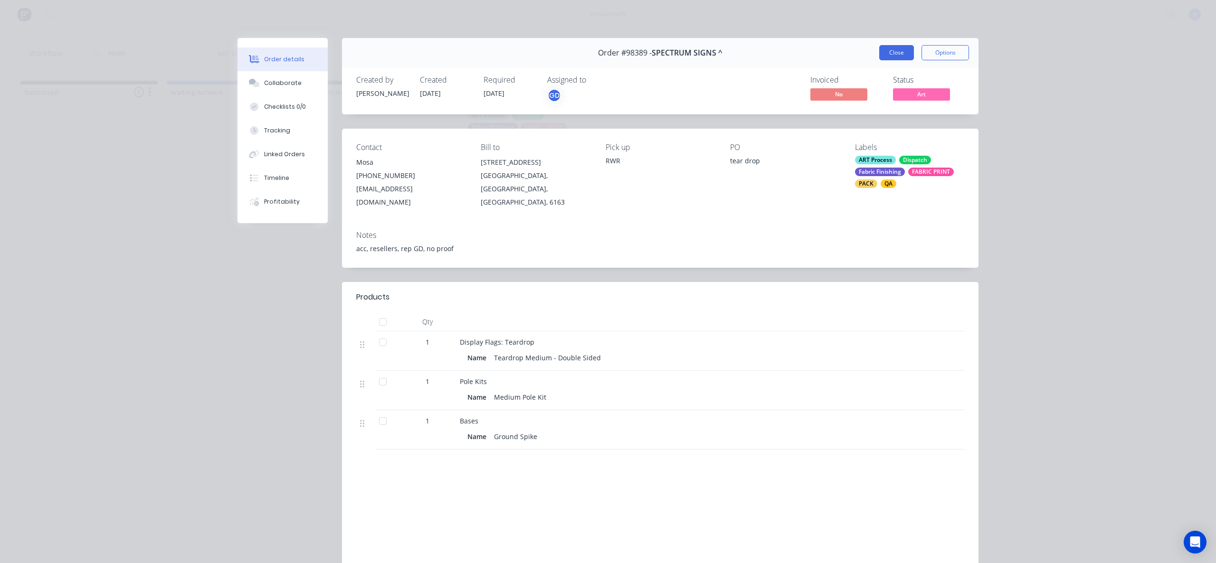
click at [900, 53] on button "Close" at bounding box center [896, 52] width 35 height 15
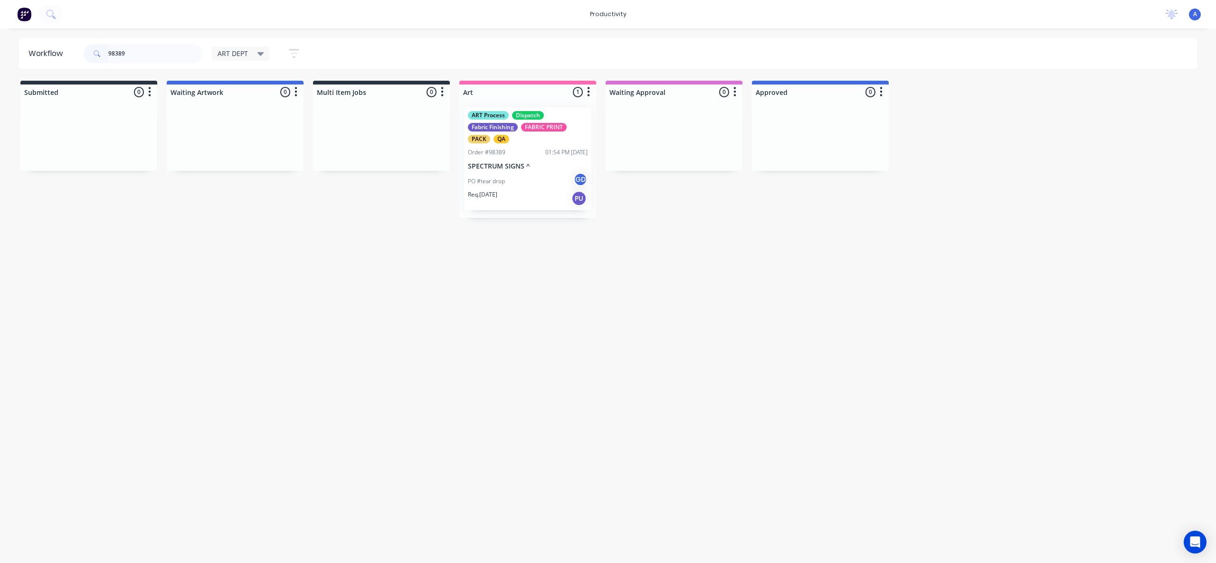
click at [522, 197] on div "Req. [DATE] PU" at bounding box center [528, 199] width 120 height 16
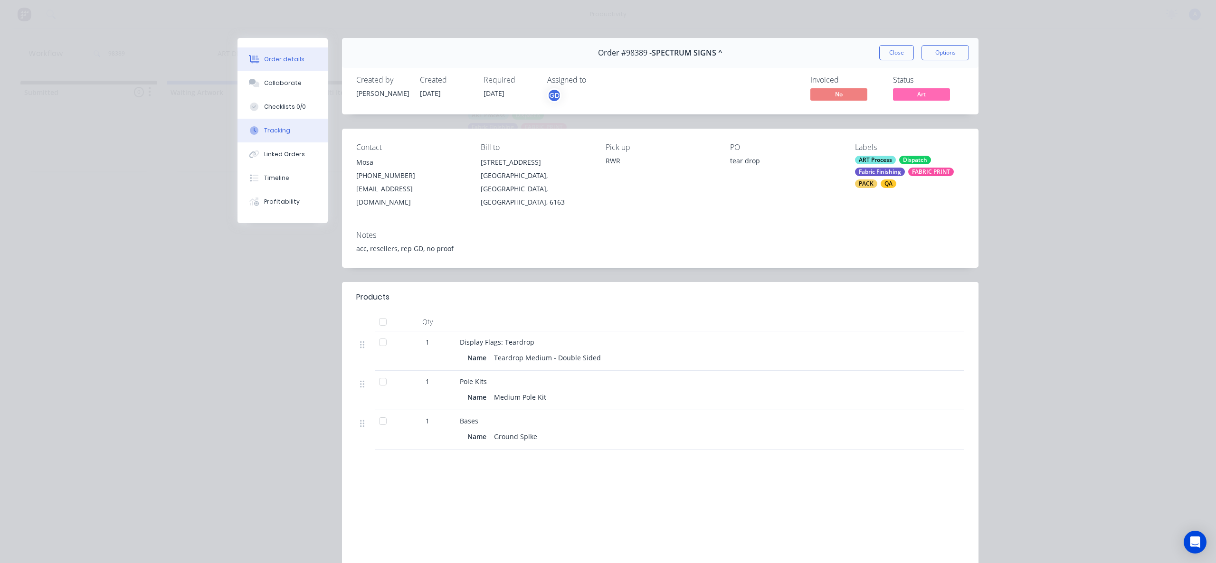
click at [273, 134] on div "Tracking" at bounding box center [277, 130] width 26 height 9
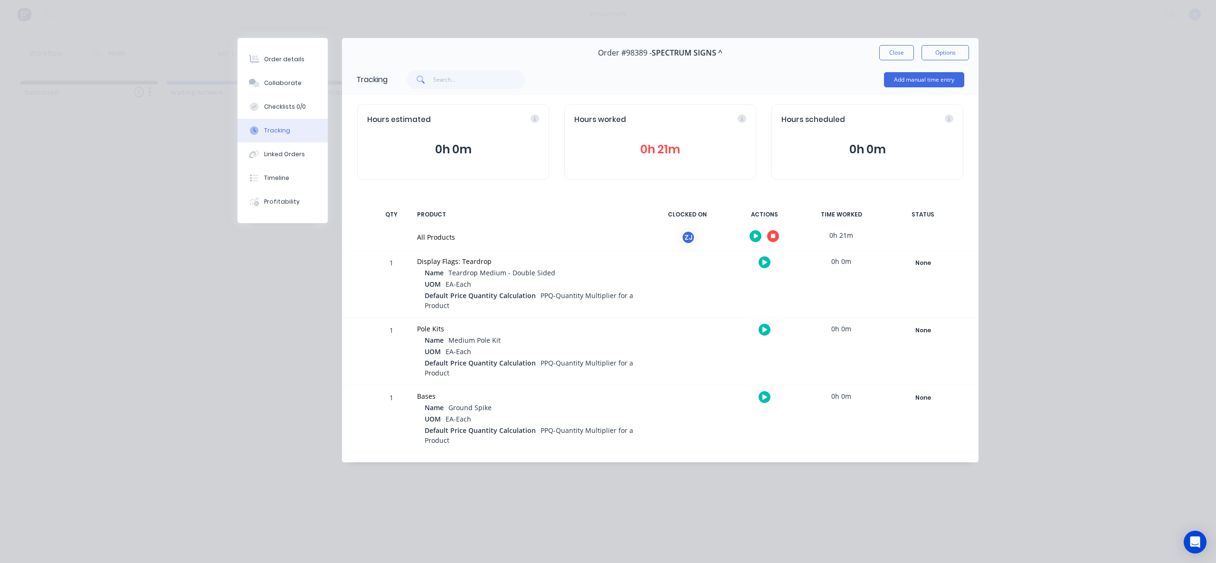
click at [773, 238] on icon "button" at bounding box center [773, 236] width 5 height 5
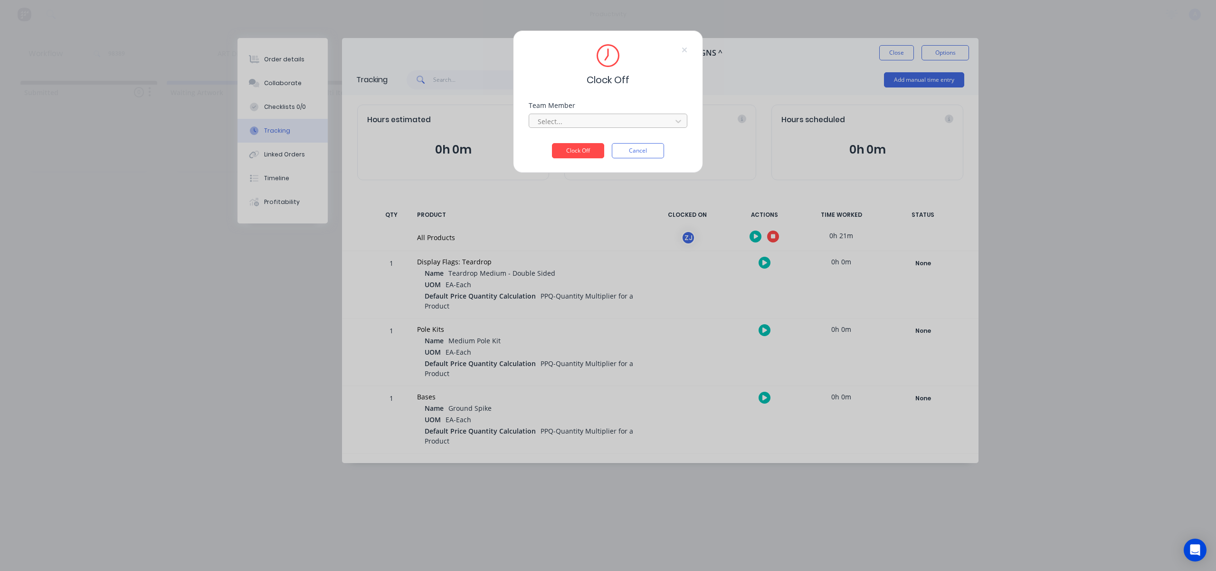
click at [624, 114] on div "Select..." at bounding box center [602, 121] width 136 height 14
click at [583, 143] on div "[PERSON_NAME]" at bounding box center [608, 142] width 159 height 18
click at [581, 149] on button "Clock Off" at bounding box center [578, 150] width 52 height 15
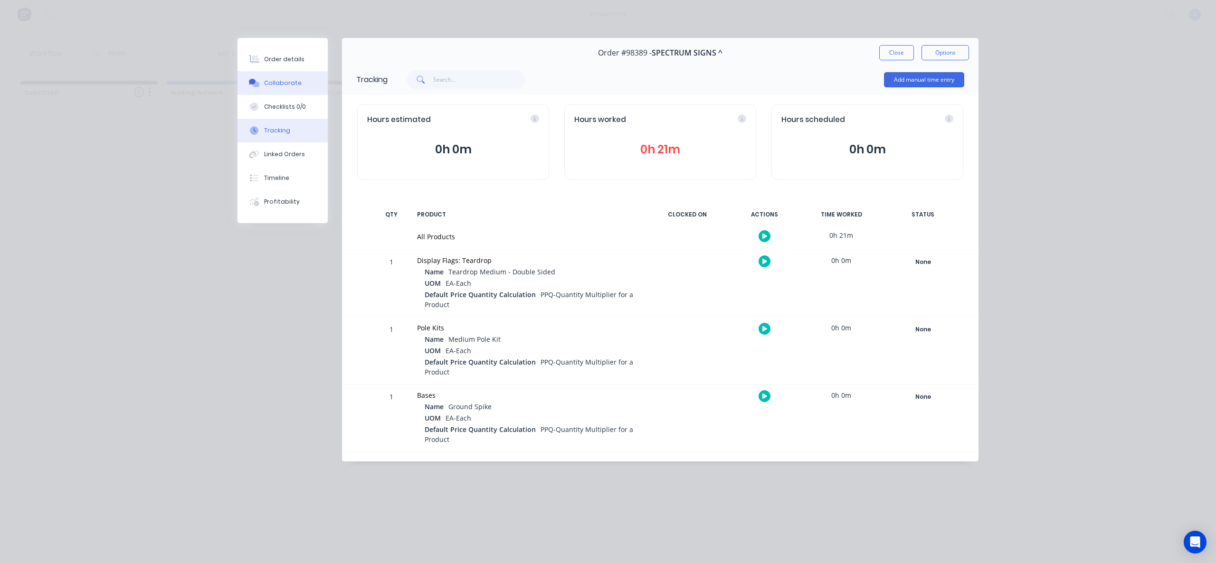
click at [252, 76] on button "Collaborate" at bounding box center [283, 83] width 90 height 24
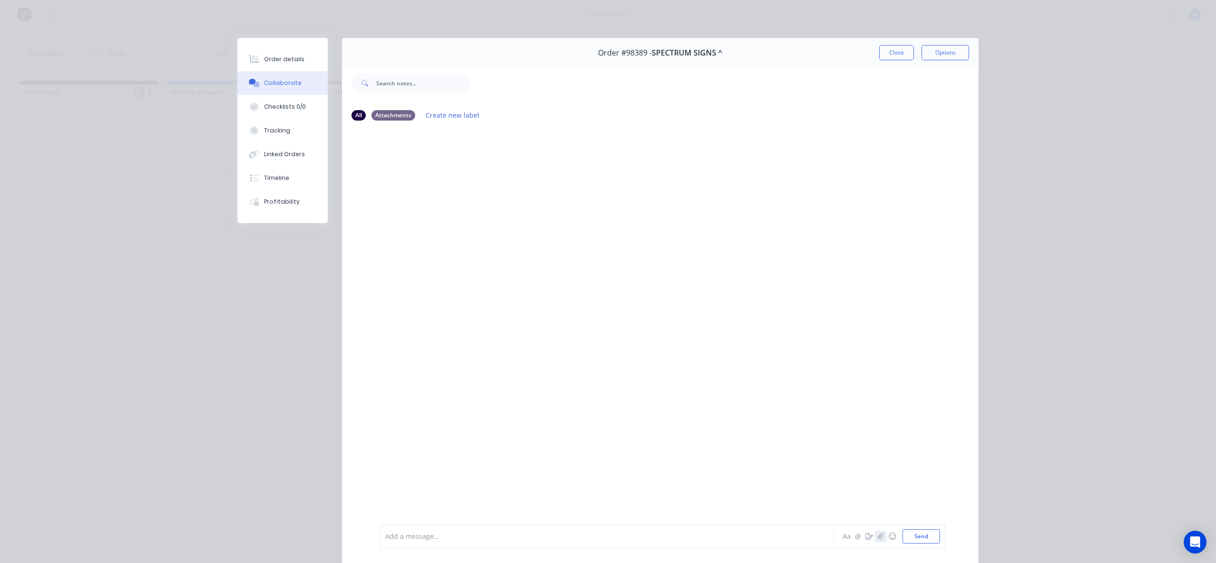
click at [875, 536] on button "button" at bounding box center [880, 536] width 11 height 11
click at [517, 534] on div at bounding box center [594, 537] width 416 height 10
click at [915, 538] on button "Send" at bounding box center [922, 537] width 38 height 14
click at [456, 200] on icon "button" at bounding box center [457, 201] width 2 height 9
click at [488, 248] on button "Delete" at bounding box center [519, 247] width 107 height 21
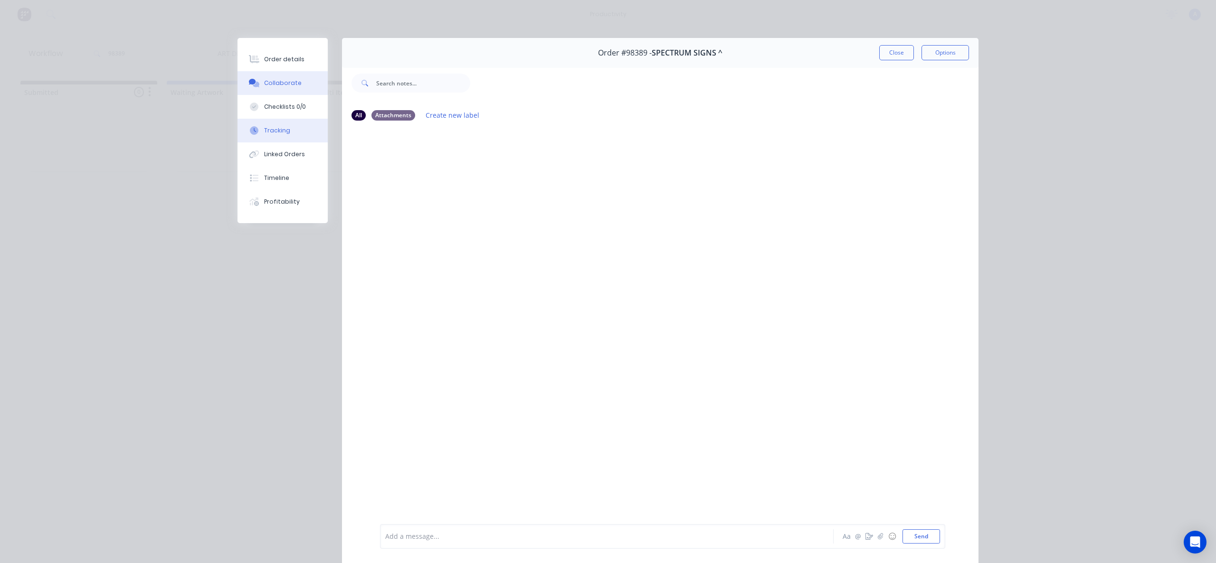
click at [283, 138] on button "Tracking" at bounding box center [283, 131] width 90 height 24
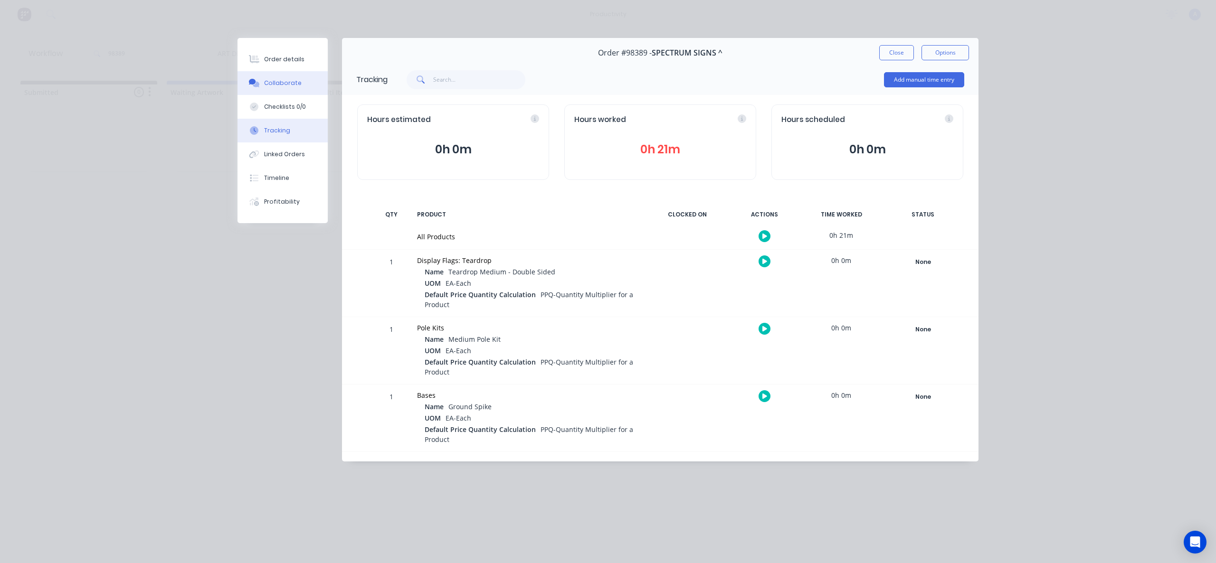
click at [302, 81] on button "Collaborate" at bounding box center [283, 83] width 90 height 24
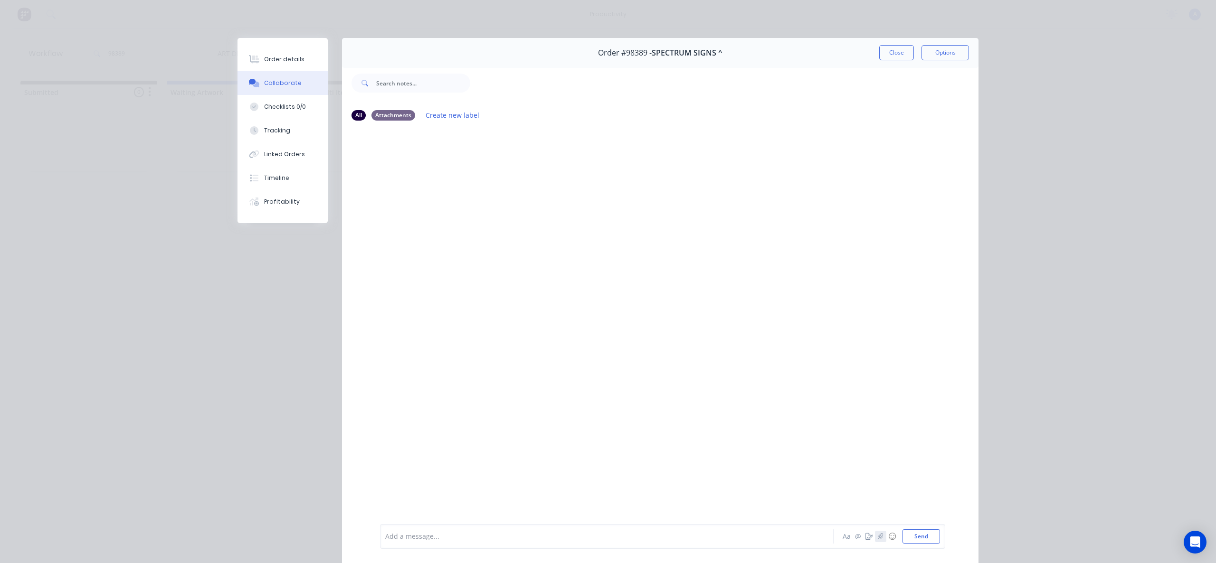
click at [878, 539] on icon "button" at bounding box center [881, 536] width 6 height 7
click at [926, 538] on button "Send" at bounding box center [922, 537] width 38 height 14
click at [476, 533] on div at bounding box center [594, 537] width 416 height 10
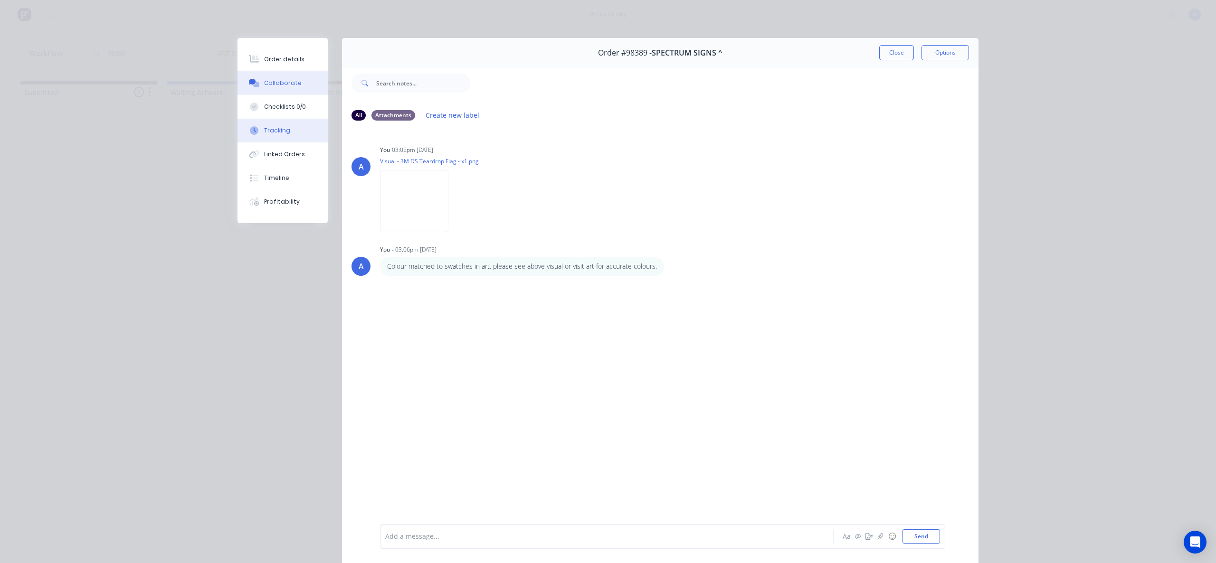
click at [310, 136] on button "Tracking" at bounding box center [283, 131] width 90 height 24
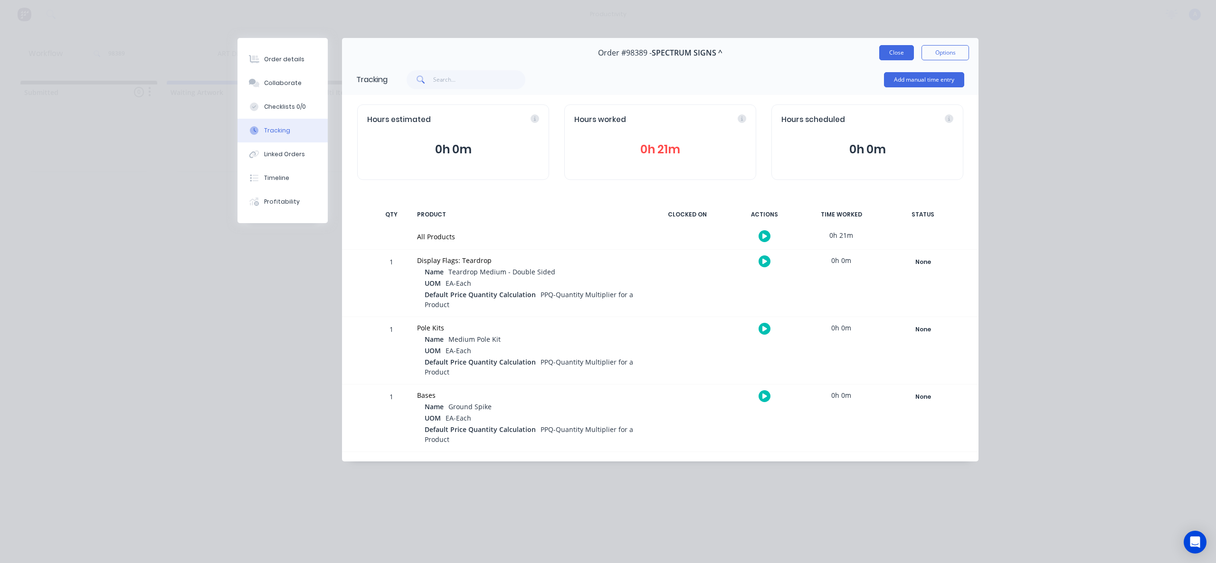
click at [905, 49] on button "Close" at bounding box center [896, 52] width 35 height 15
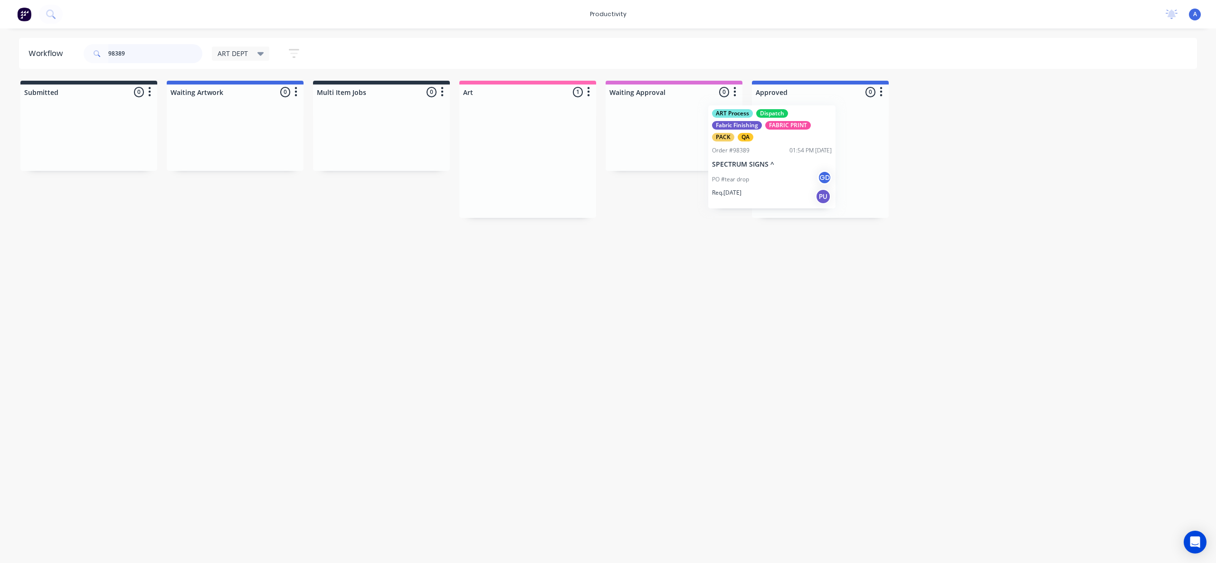
drag, startPoint x: 535, startPoint y: 181, endPoint x: 796, endPoint y: 179, distance: 260.3
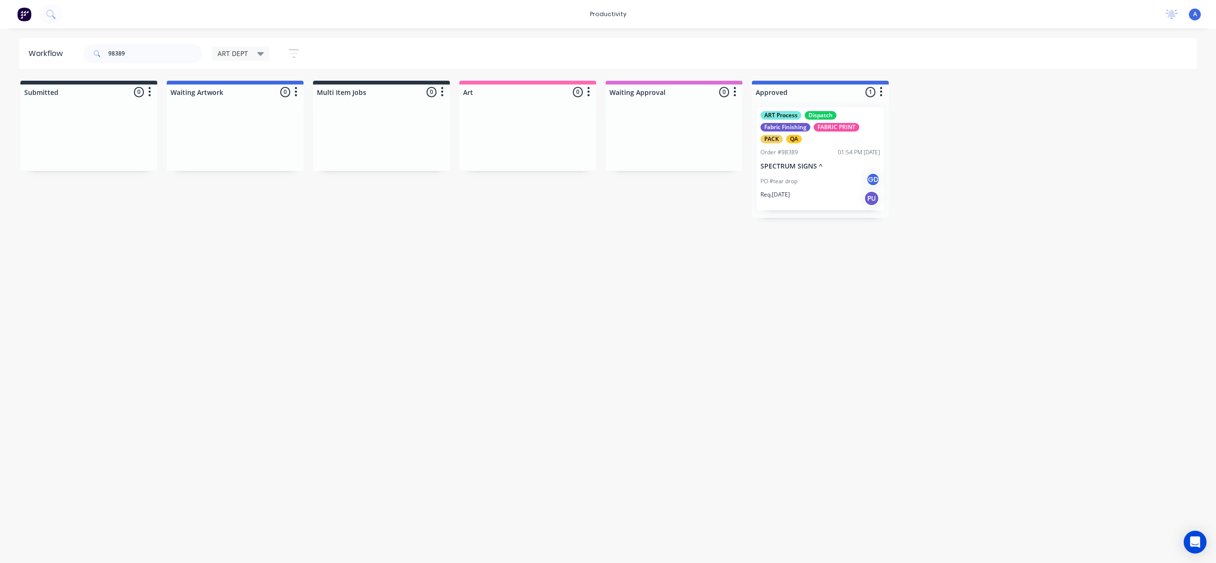
click at [799, 156] on div "Order #98389 01:54 PM [DATE]" at bounding box center [821, 152] width 120 height 9
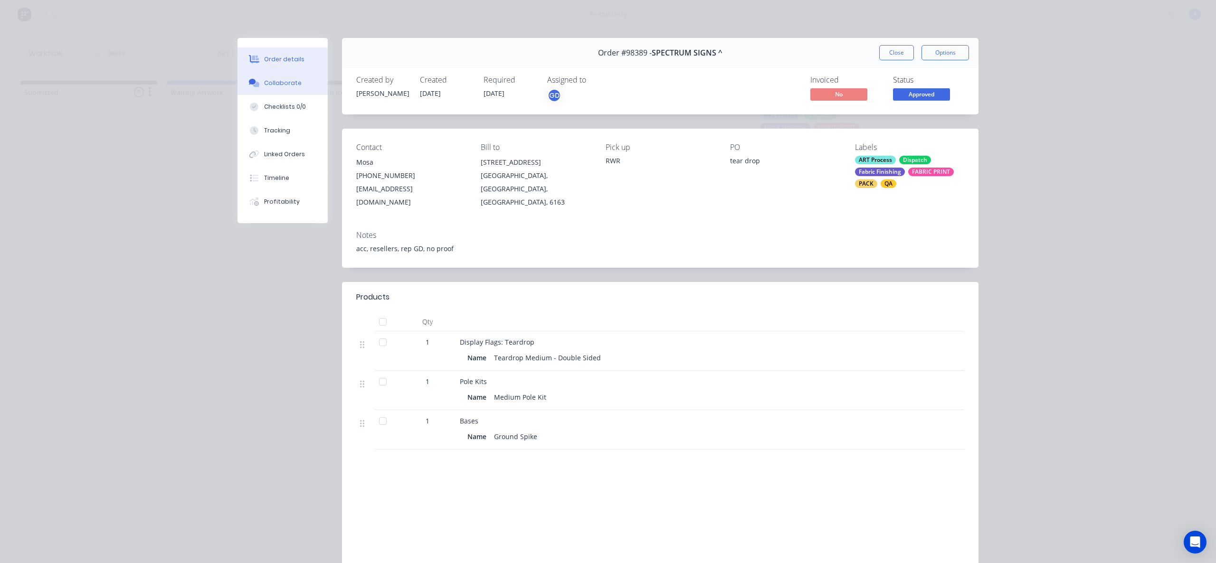
click at [285, 84] on div "Collaborate" at bounding box center [283, 83] width 38 height 9
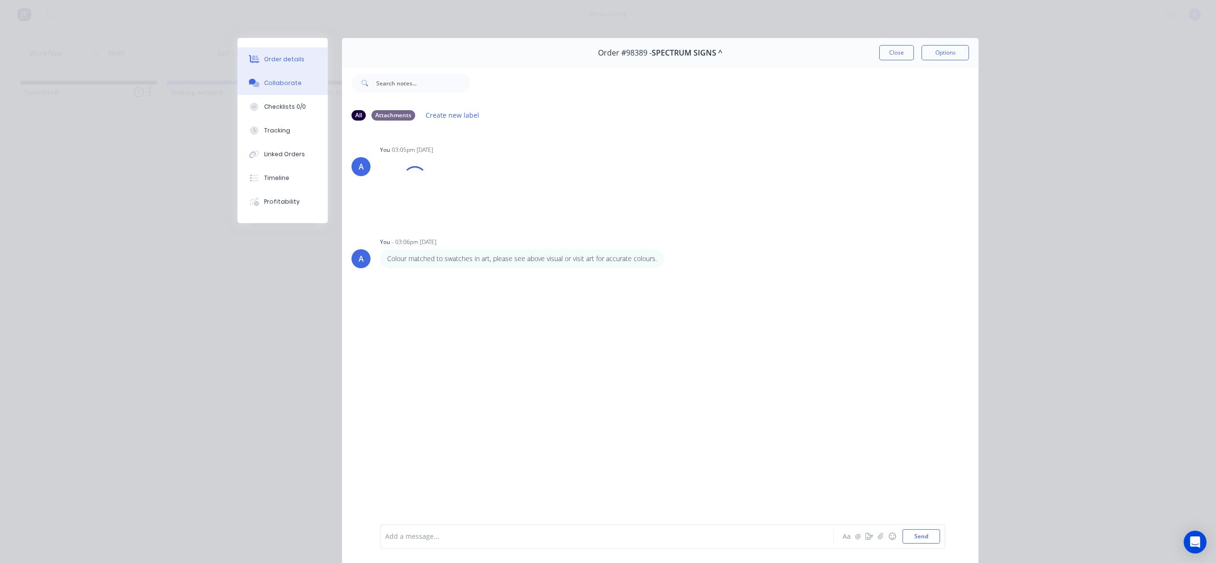
click at [276, 59] on div "Order details" at bounding box center [284, 59] width 40 height 9
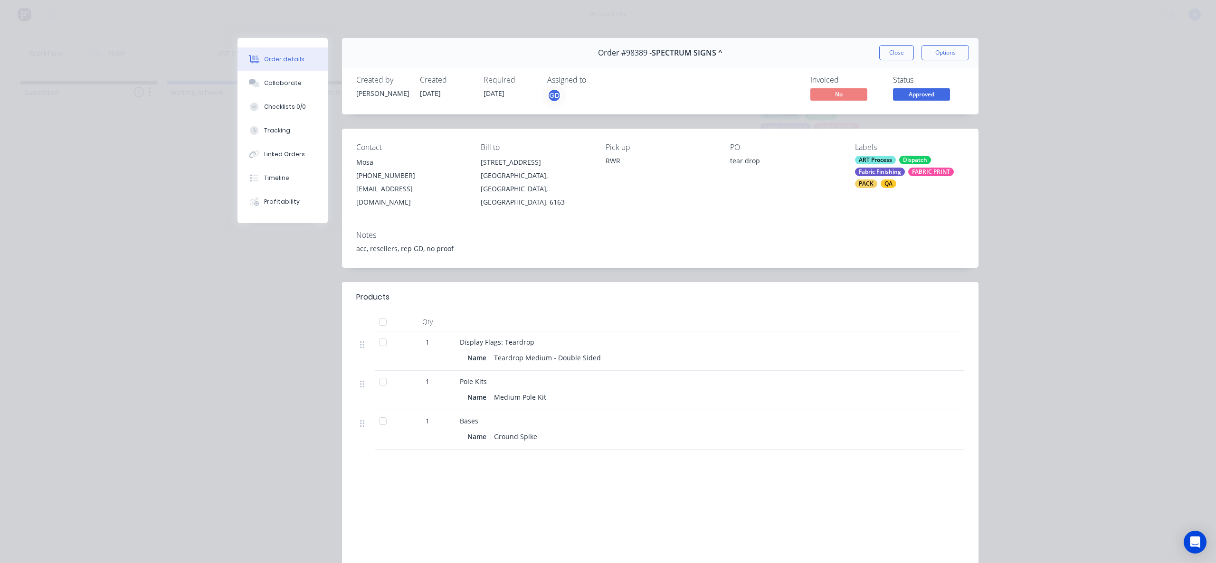
click at [919, 175] on div "FABRIC PRINT" at bounding box center [931, 172] width 46 height 9
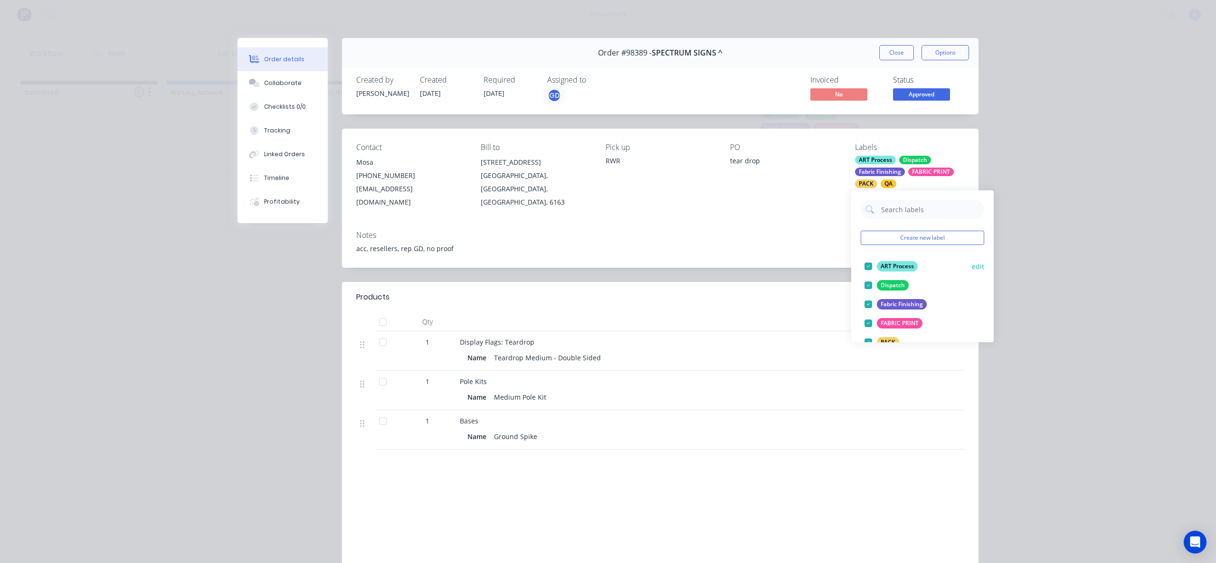
scroll to position [156, 0]
click at [885, 302] on div "Collaborate Message" at bounding box center [909, 300] width 65 height 10
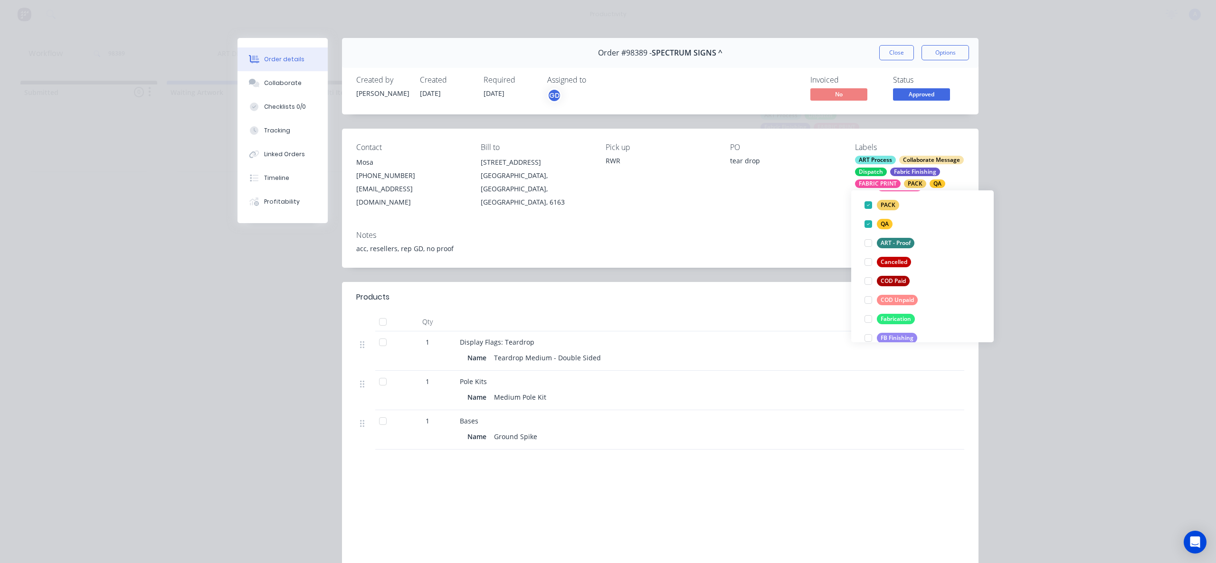
scroll to position [0, 0]
click at [901, 56] on button "Close" at bounding box center [896, 52] width 35 height 15
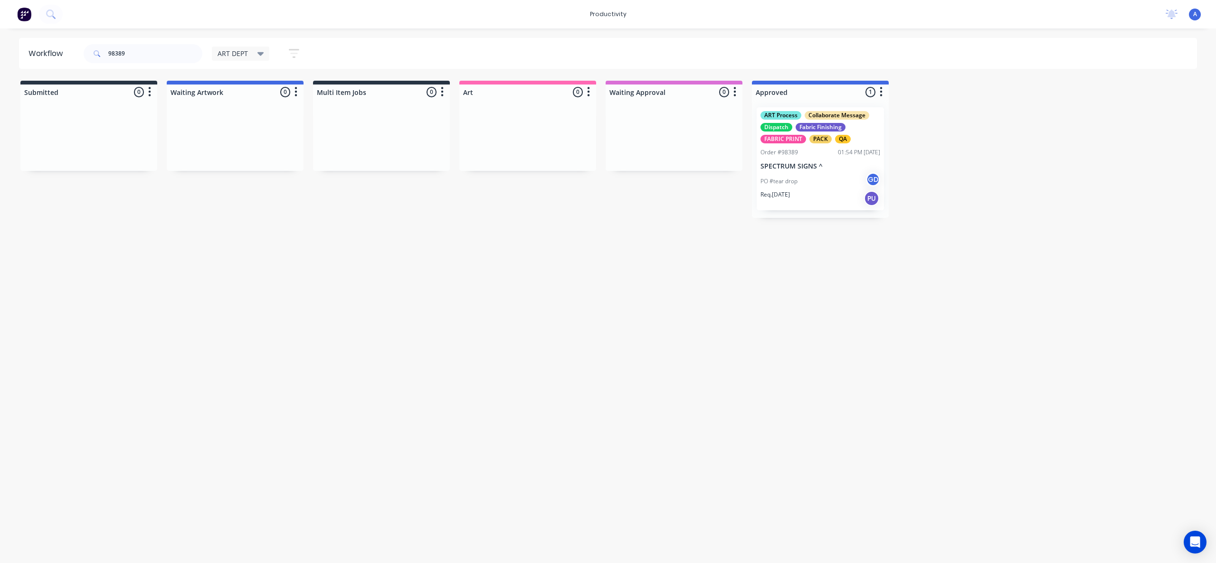
click at [764, 355] on div "Workflow 98389 ART DEPT Save new view None edit ART DEPT (Default) edit Banner …" at bounding box center [608, 291] width 1216 height 506
click at [696, 363] on div "Workflow 98389 ART DEPT Save new view None edit ART DEPT (Default) edit Banner …" at bounding box center [608, 291] width 1216 height 506
click at [805, 140] on div "FABRIC PRINT" at bounding box center [784, 139] width 46 height 9
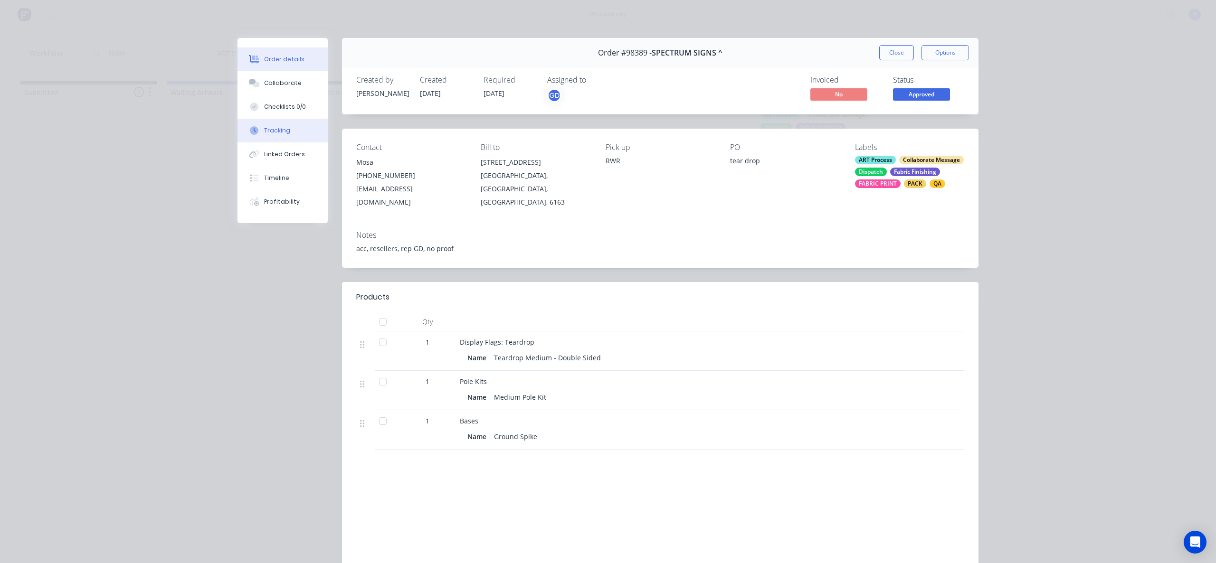
click at [287, 126] on button "Tracking" at bounding box center [283, 131] width 90 height 24
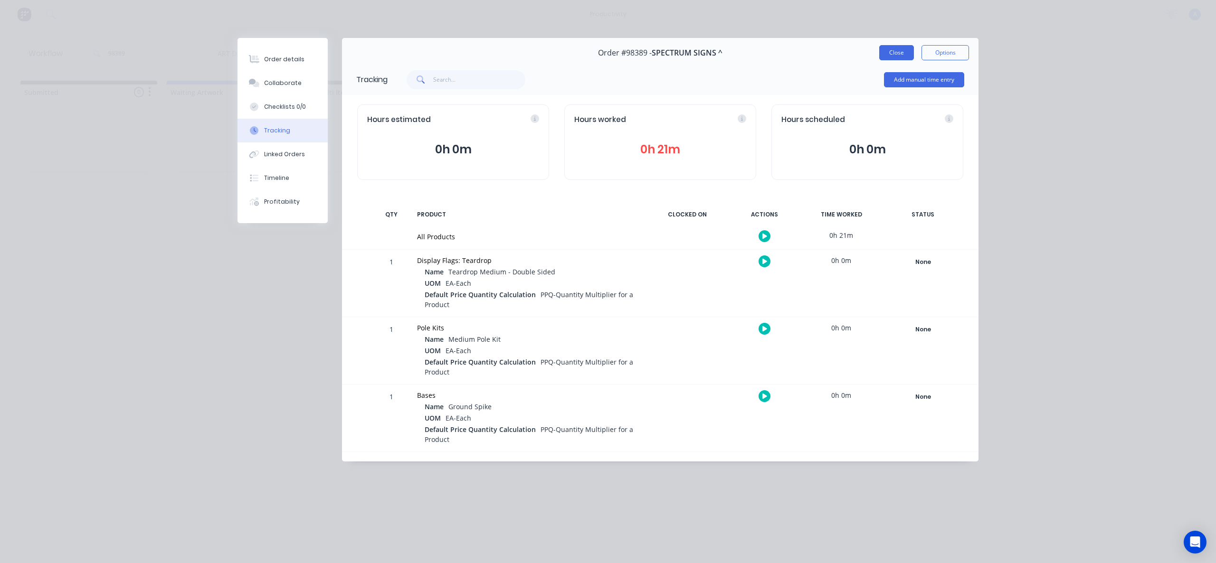
click at [895, 57] on button "Close" at bounding box center [896, 52] width 35 height 15
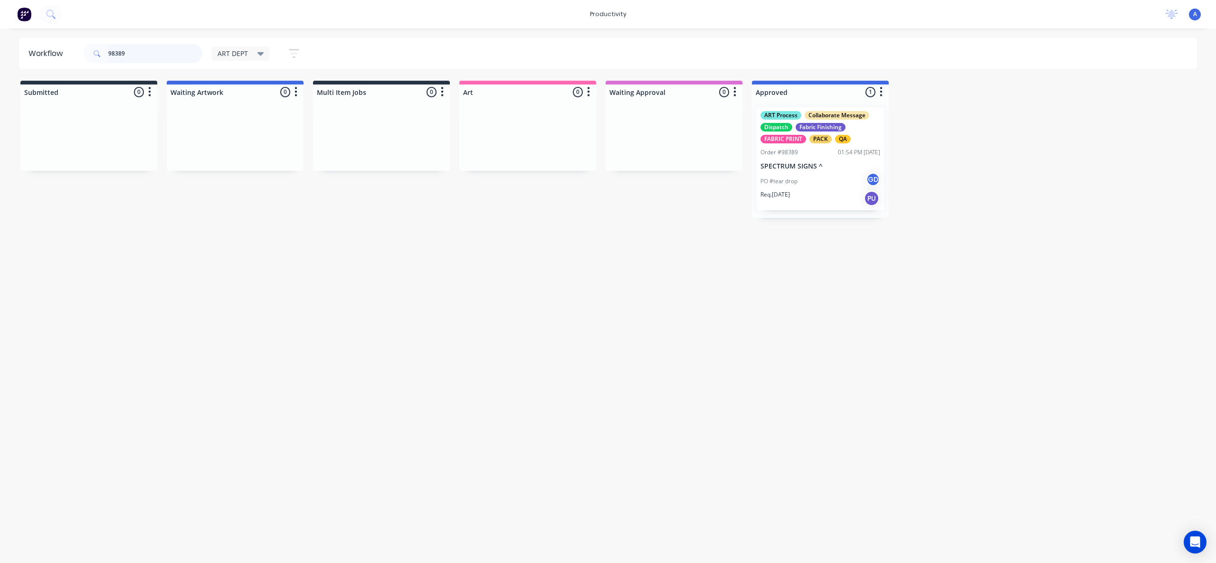
click at [163, 51] on input "98389" at bounding box center [155, 53] width 94 height 19
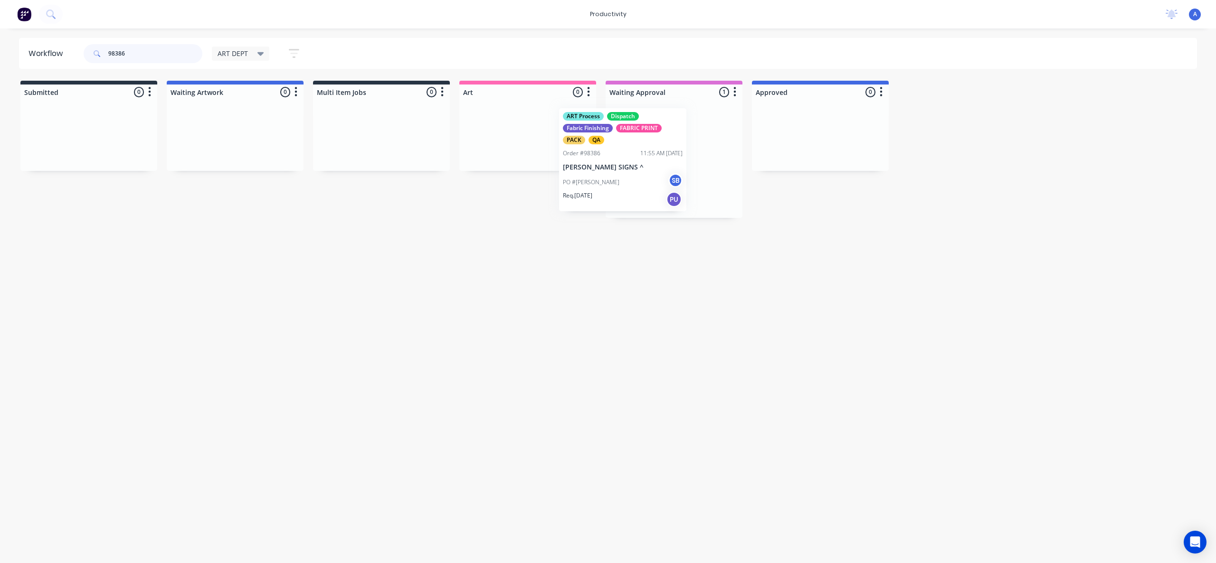
drag, startPoint x: 685, startPoint y: 189, endPoint x: 525, endPoint y: 183, distance: 159.2
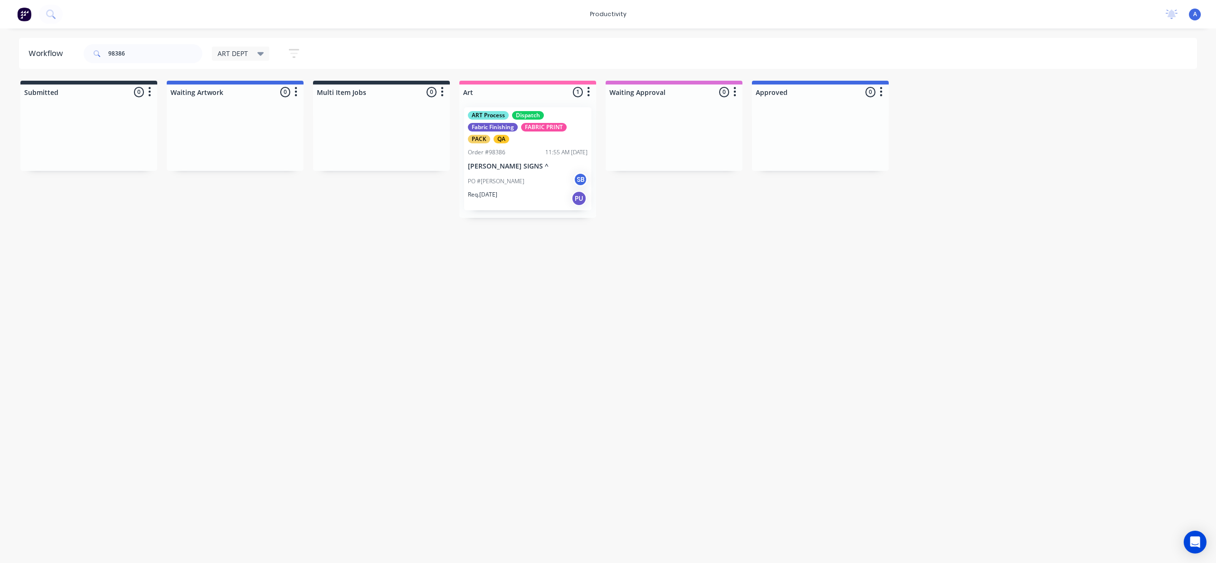
click at [525, 183] on div "ART Process Dispatch Fabric Finishing FABRIC PRINT PACK QA Order #98386 11:55 A…" at bounding box center [527, 159] width 137 height 118
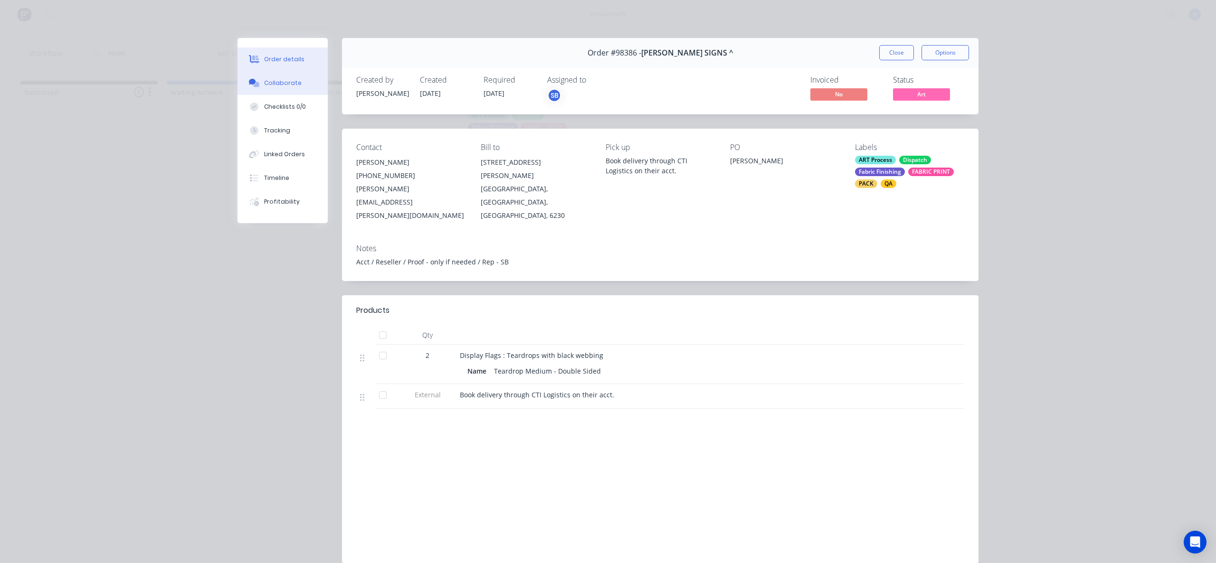
click at [272, 81] on div "Collaborate" at bounding box center [283, 83] width 38 height 9
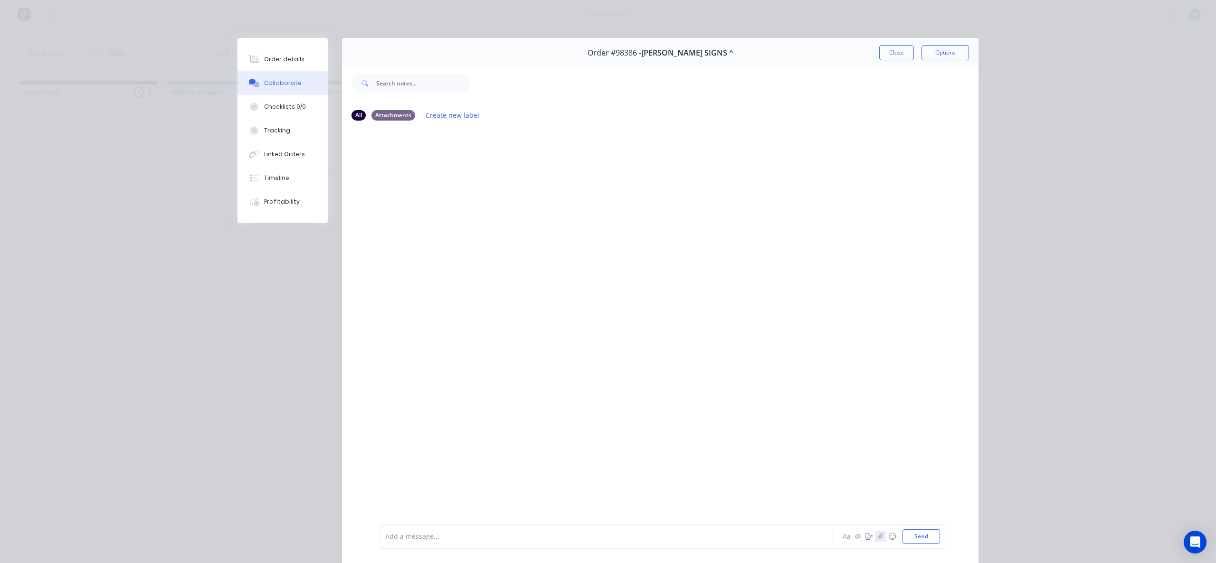
click at [879, 540] on icon "button" at bounding box center [881, 536] width 6 height 7
click at [909, 535] on button "Send" at bounding box center [922, 537] width 38 height 14
click at [290, 131] on button "Tracking" at bounding box center [283, 131] width 90 height 24
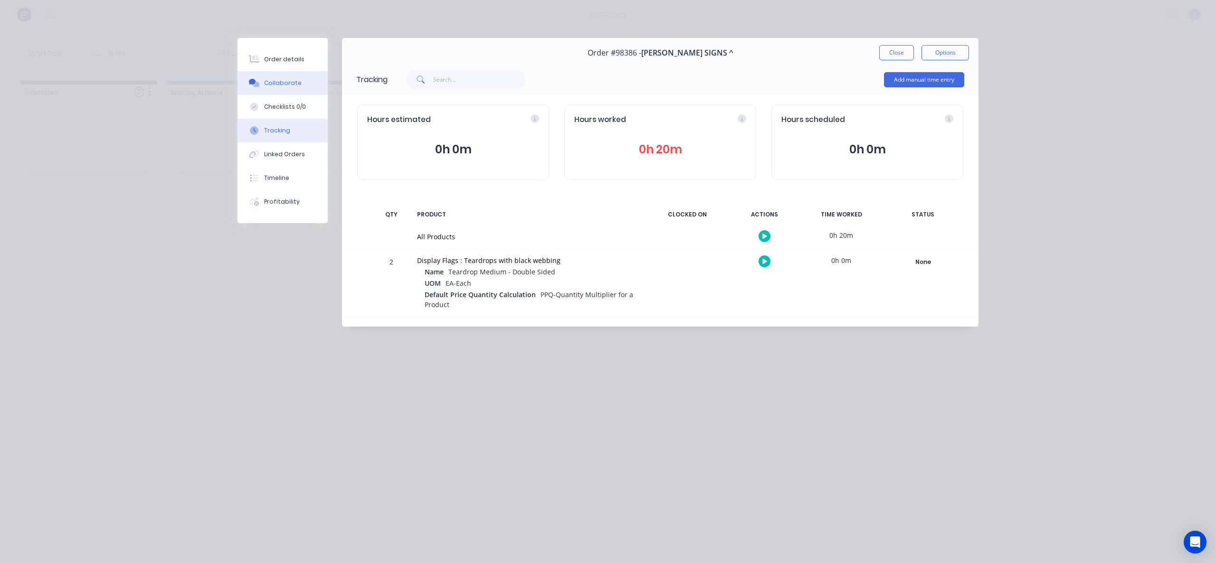
click at [269, 78] on button "Collaborate" at bounding box center [283, 83] width 90 height 24
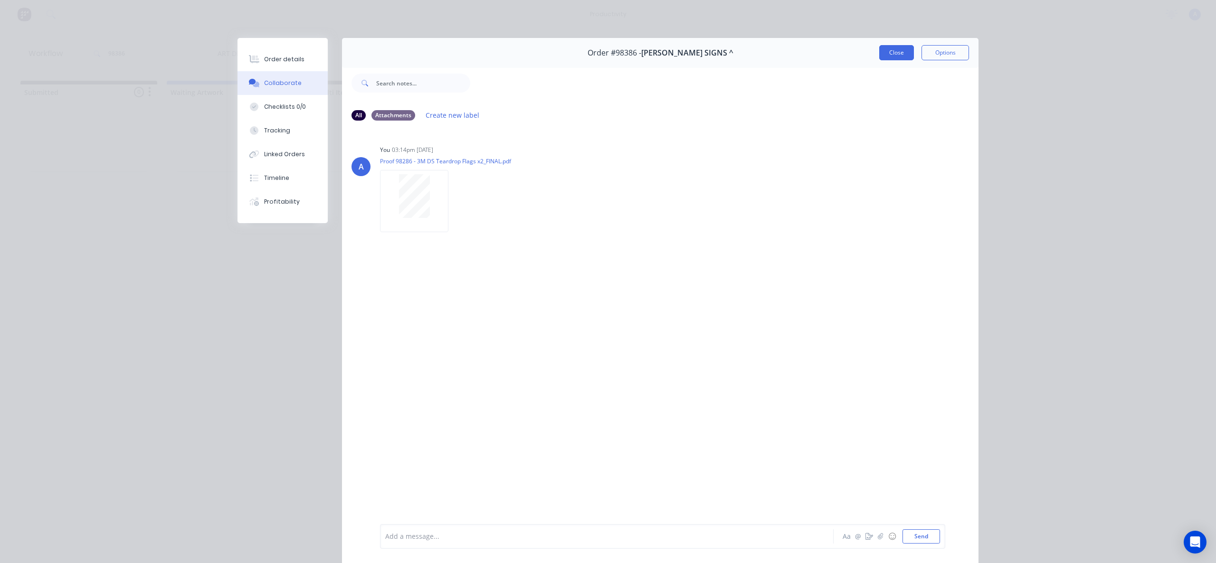
click at [885, 51] on button "Close" at bounding box center [896, 52] width 35 height 15
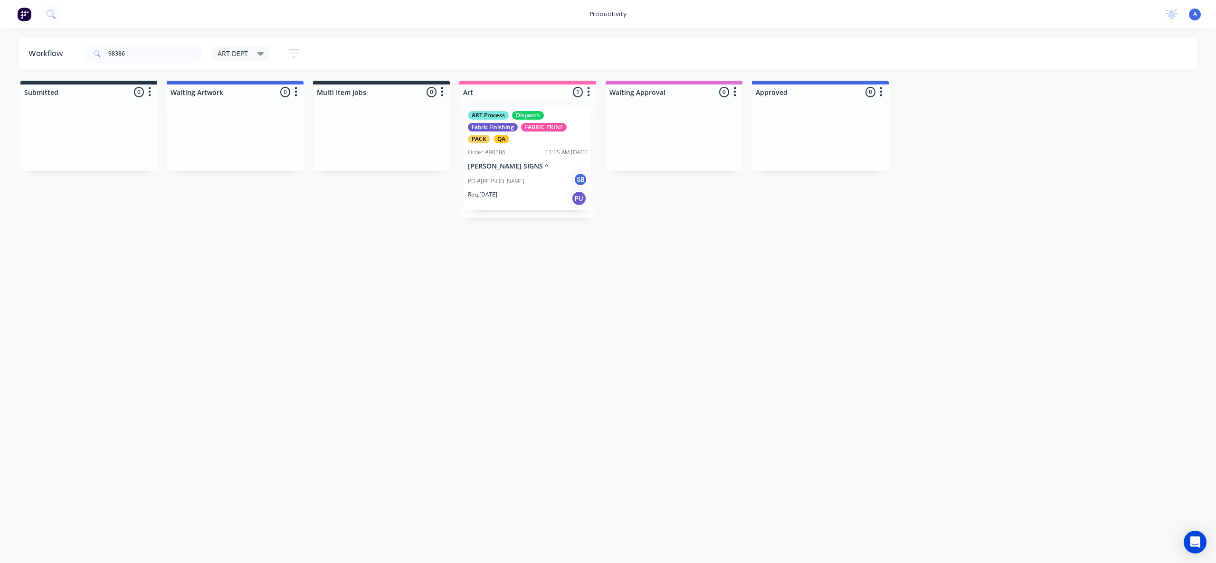
click at [847, 279] on div "Workflow 98386 ART DEPT Save new view None edit ART DEPT (Default) edit Banner …" at bounding box center [608, 291] width 1216 height 506
click at [640, 348] on div "Workflow 98386 ART DEPT Save new view None edit ART DEPT (Default) edit Banner …" at bounding box center [608, 291] width 1216 height 506
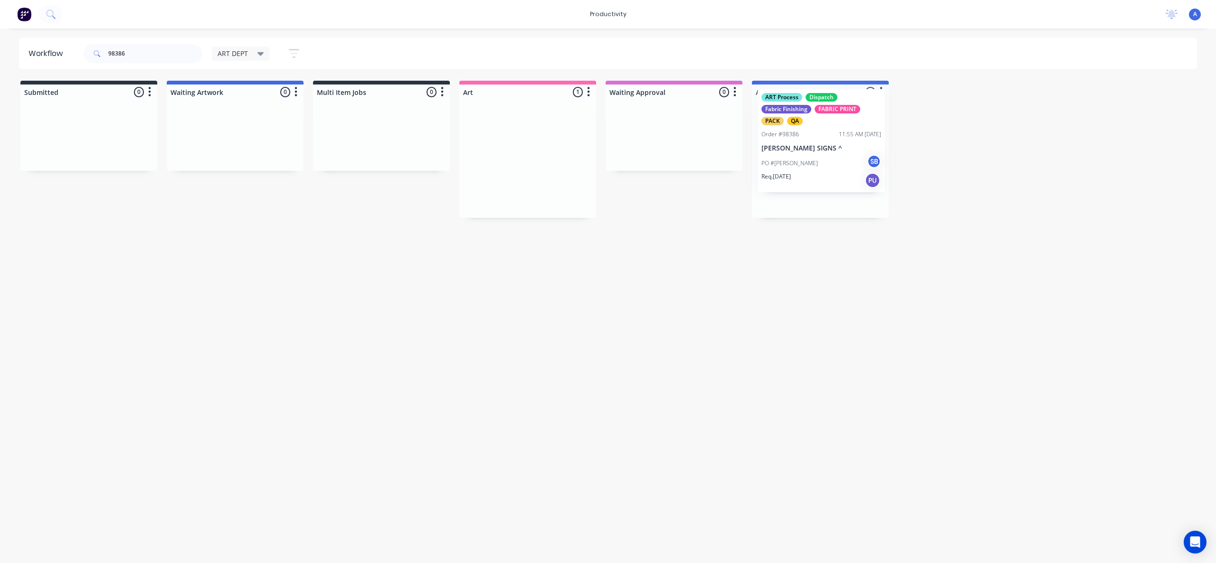
drag, startPoint x: 509, startPoint y: 172, endPoint x: 815, endPoint y: 154, distance: 306.5
click at [819, 155] on div "Order #98386 11:55 AM [DATE]" at bounding box center [821, 152] width 120 height 9
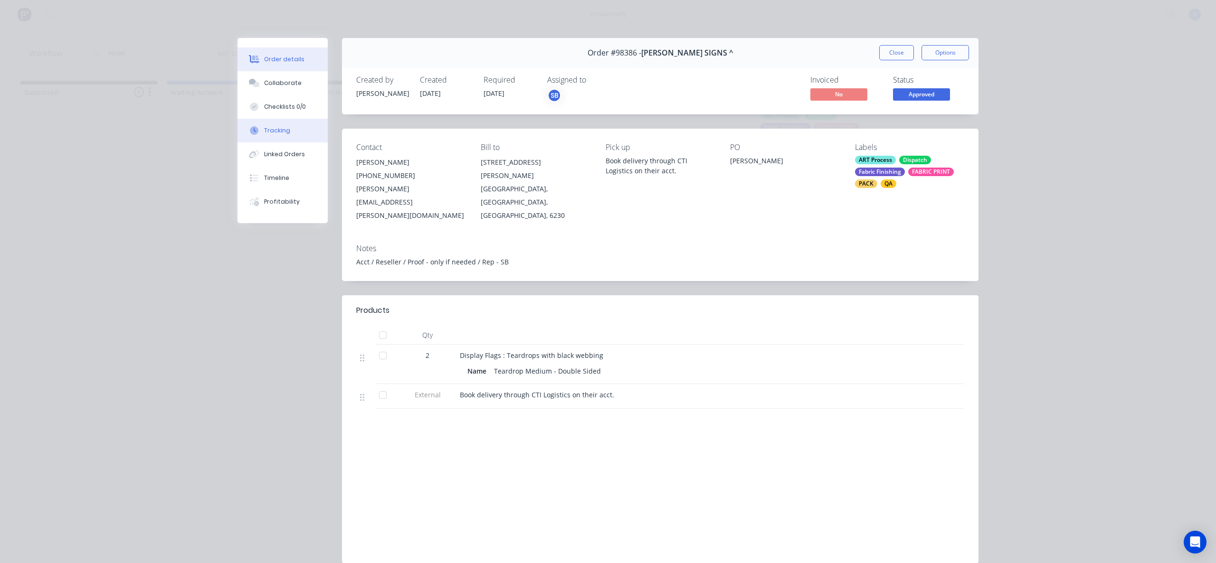
click at [273, 126] on button "Tracking" at bounding box center [283, 131] width 90 height 24
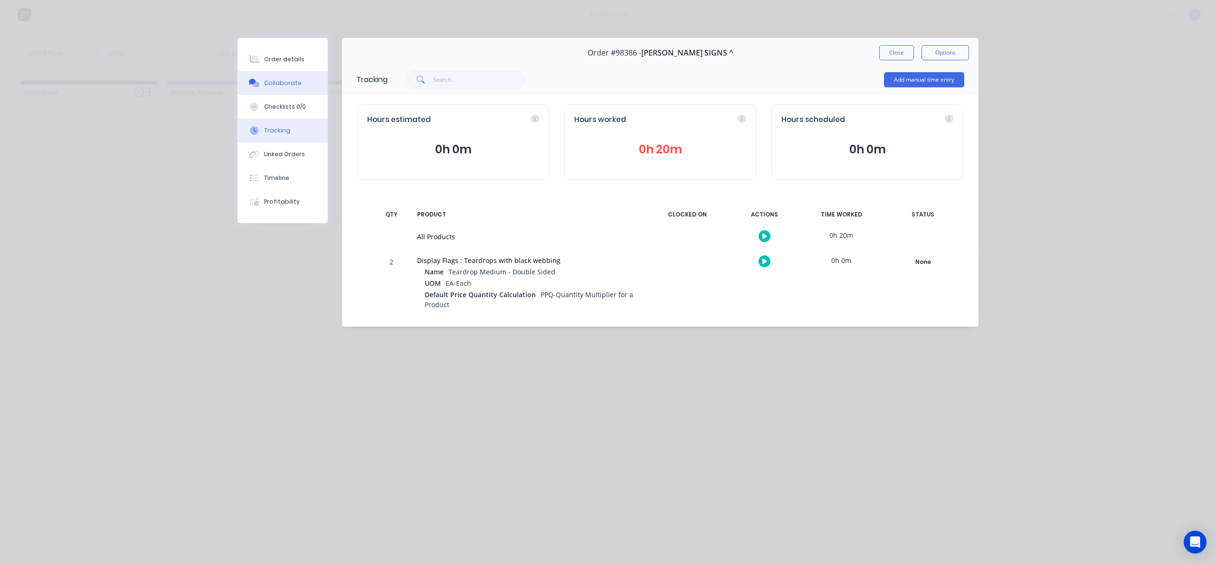
click at [276, 77] on button "Collaborate" at bounding box center [283, 83] width 90 height 24
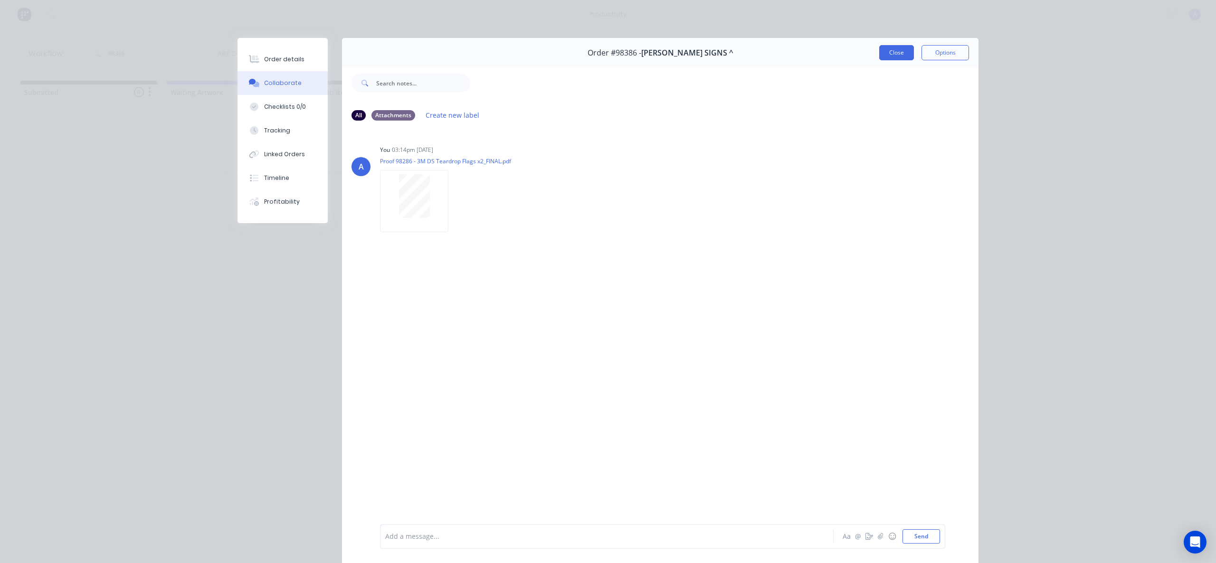
click at [889, 54] on button "Close" at bounding box center [896, 52] width 35 height 15
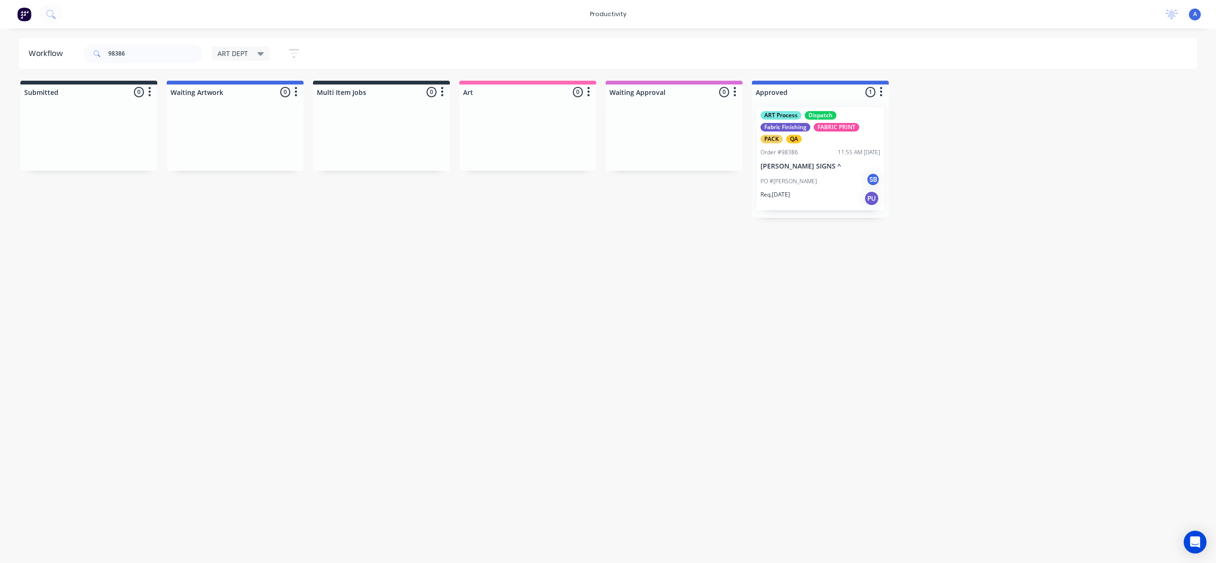
click at [845, 359] on div "Workflow 98386 ART DEPT Save new view None edit ART DEPT (Default) edit Banner …" at bounding box center [608, 291] width 1216 height 506
click at [799, 158] on div "ART Process Dispatch Fabric Finishing FABRIC PRINT PACK QA Order #98386 11:55 A…" at bounding box center [820, 158] width 127 height 103
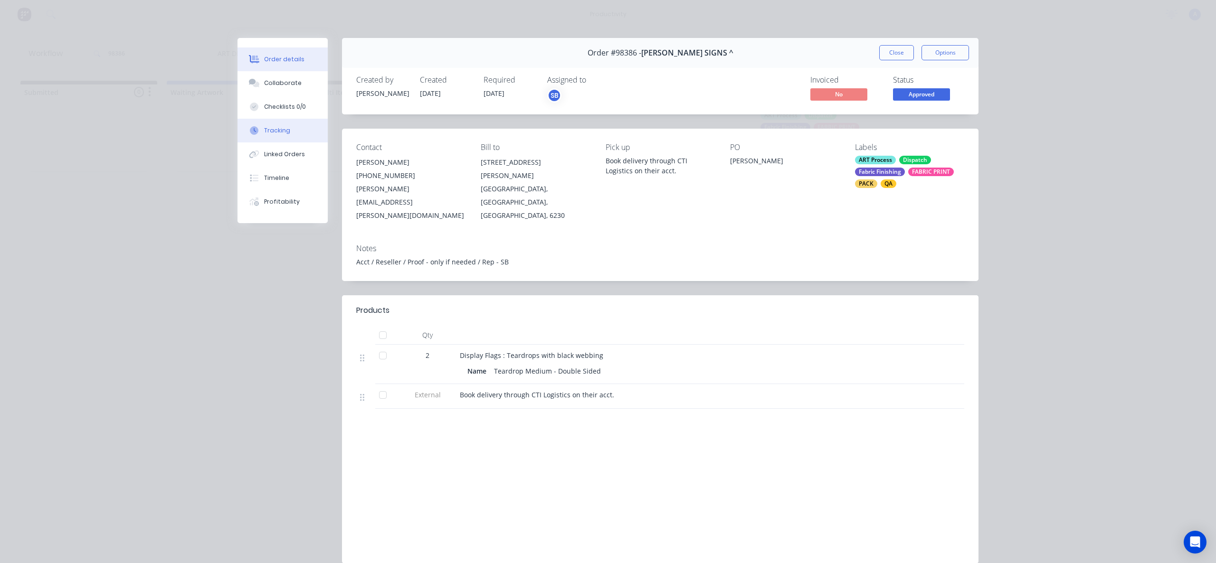
click at [238, 128] on button "Tracking" at bounding box center [283, 131] width 90 height 24
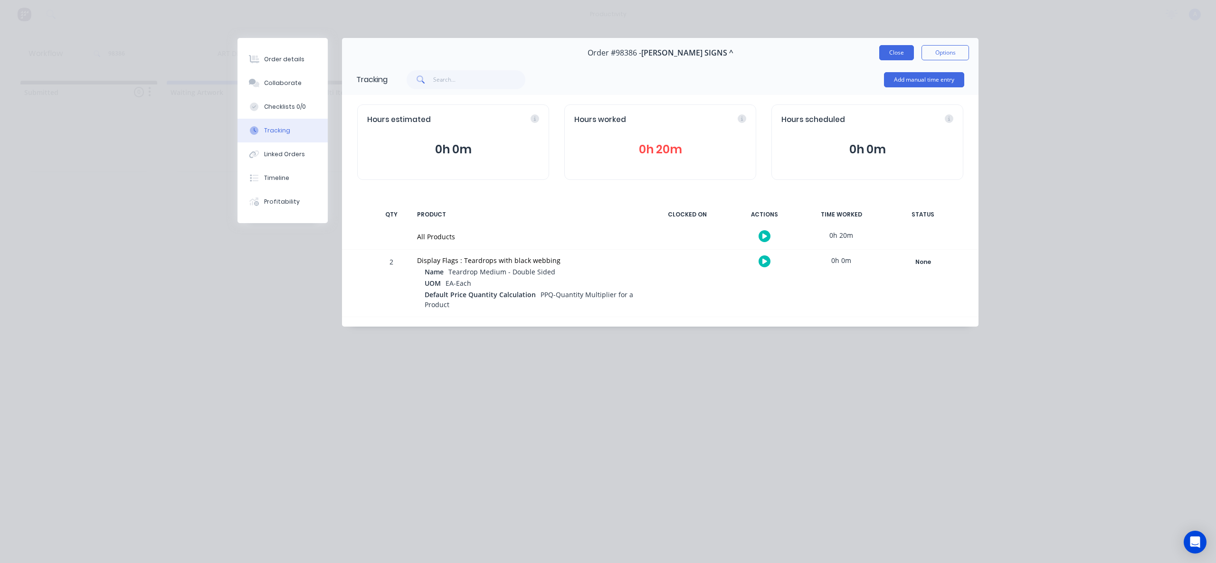
click at [885, 54] on button "Close" at bounding box center [896, 52] width 35 height 15
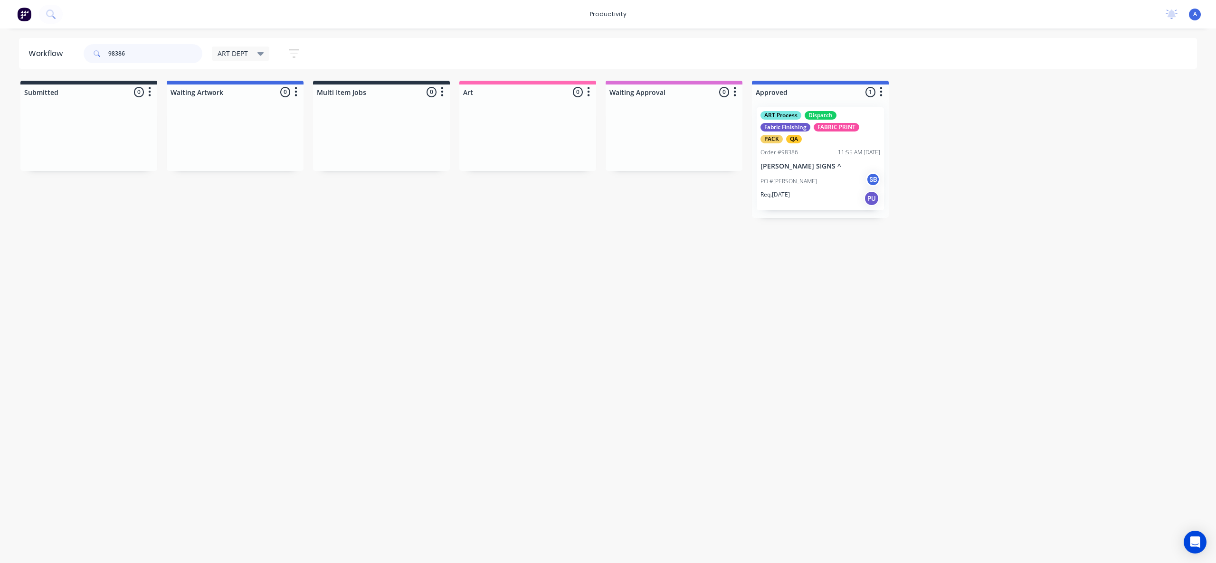
click at [157, 53] on input "98386" at bounding box center [155, 53] width 94 height 19
type input "9"
